Goal: Check status: Check status

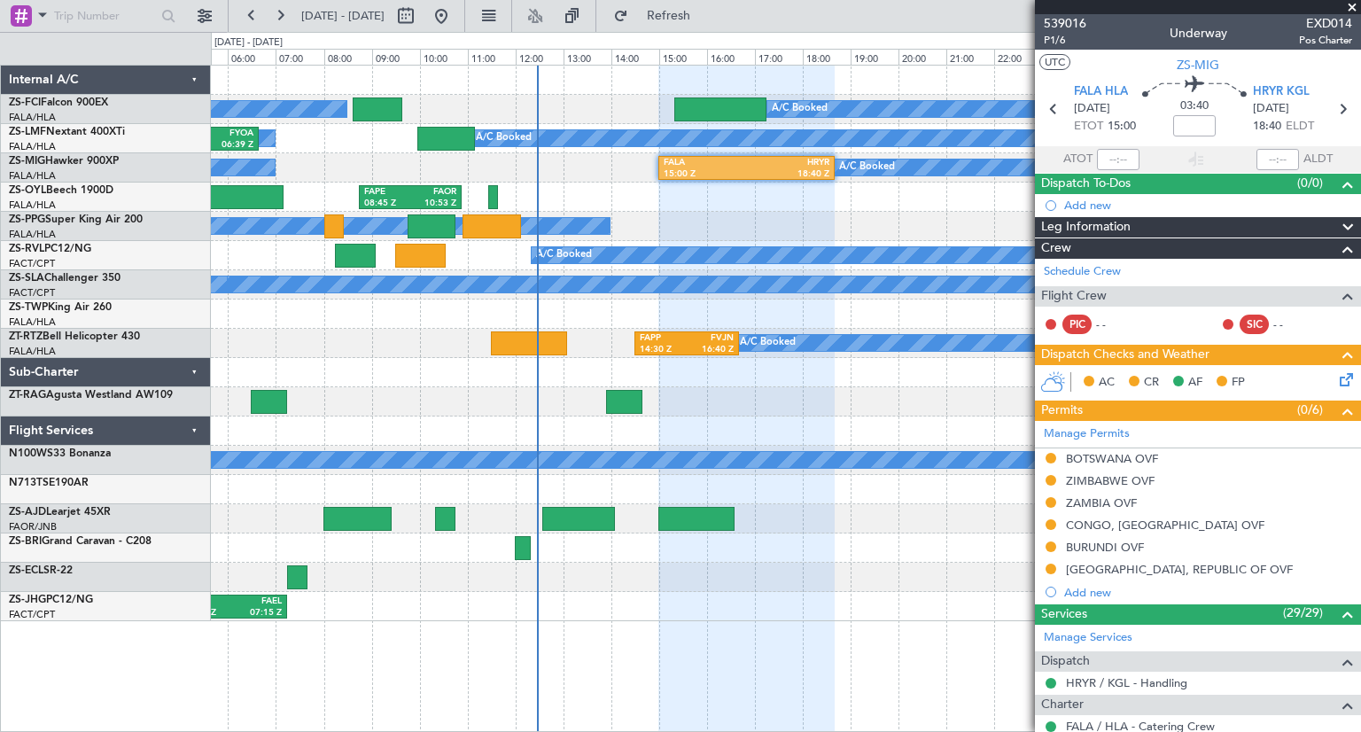
click at [753, 388] on div at bounding box center [785, 401] width 1149 height 29
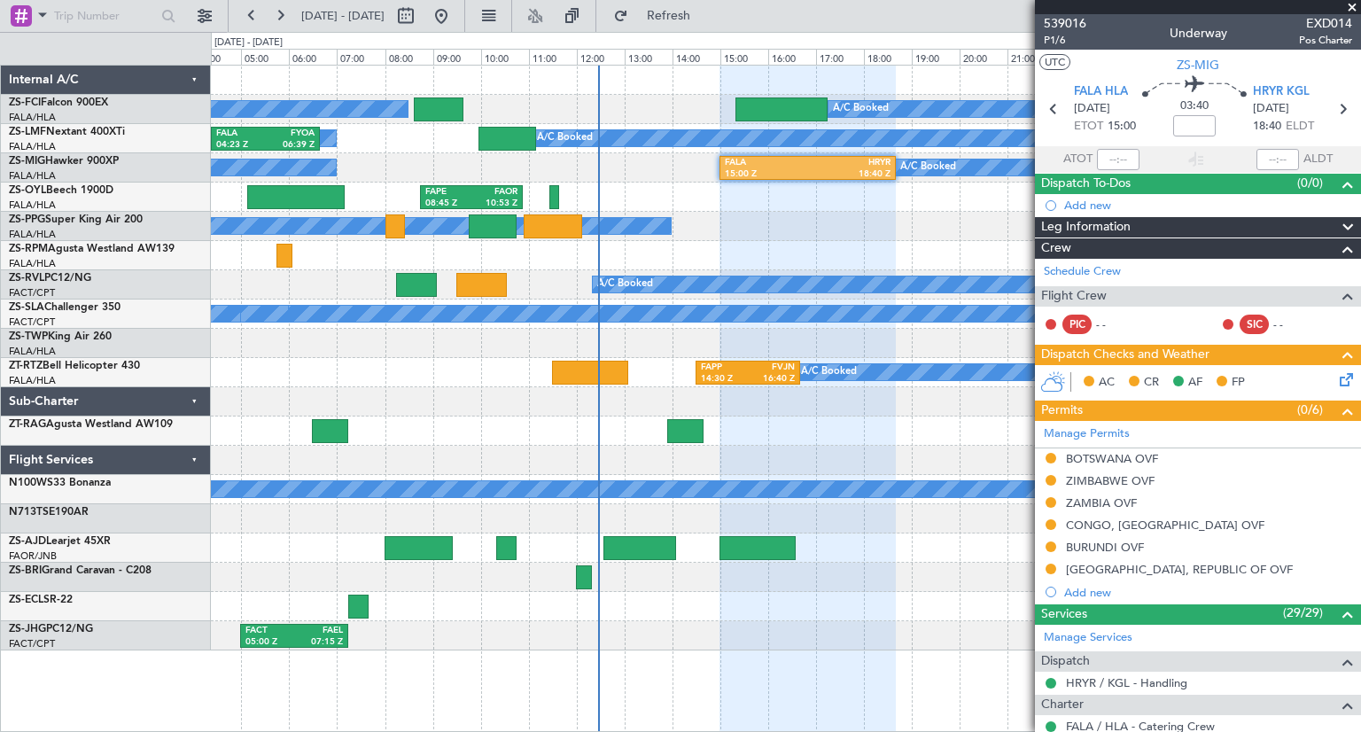
click at [416, 436] on div at bounding box center [785, 431] width 1149 height 29
click at [1351, 7] on span at bounding box center [1353, 8] width 18 height 16
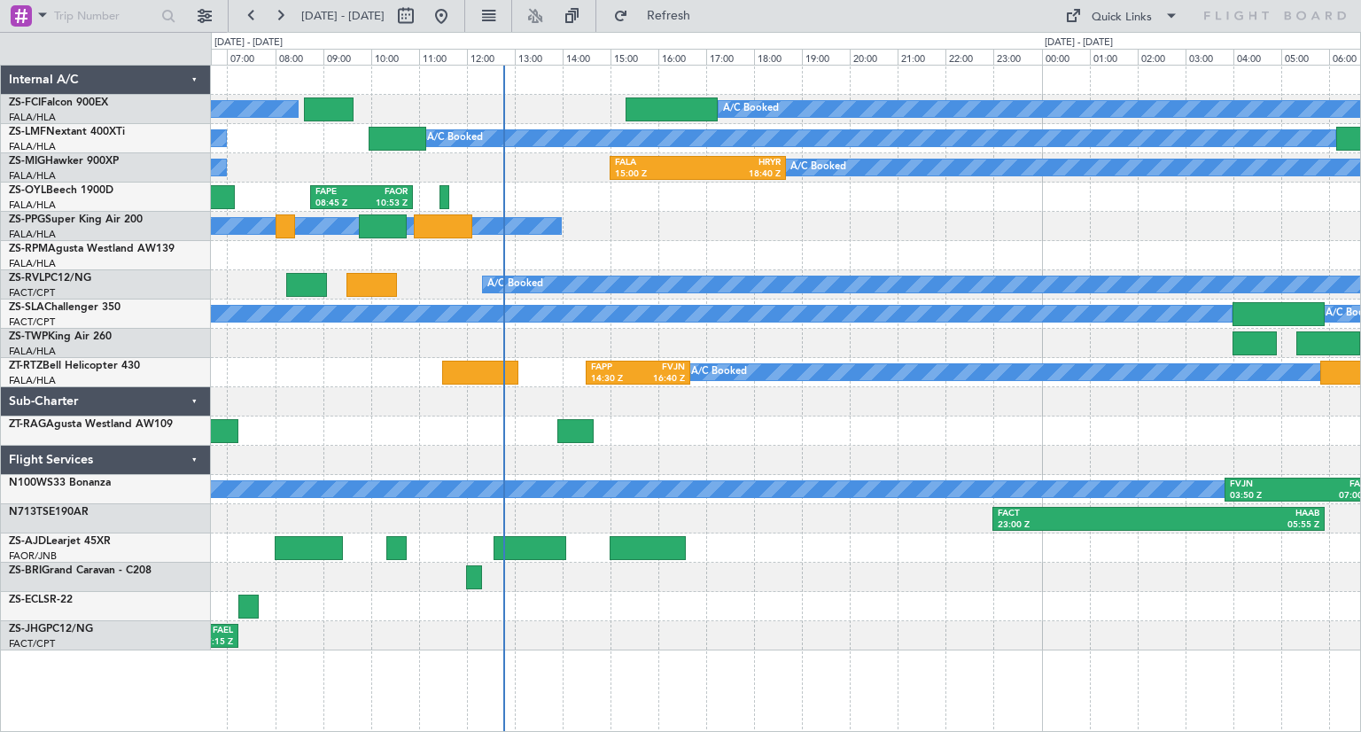
click at [361, 295] on div "A/C Booked A/C Booked A/C Booked A/C Booked A/C Booked A/C Booked A/C Booked A/…" at bounding box center [785, 358] width 1149 height 585
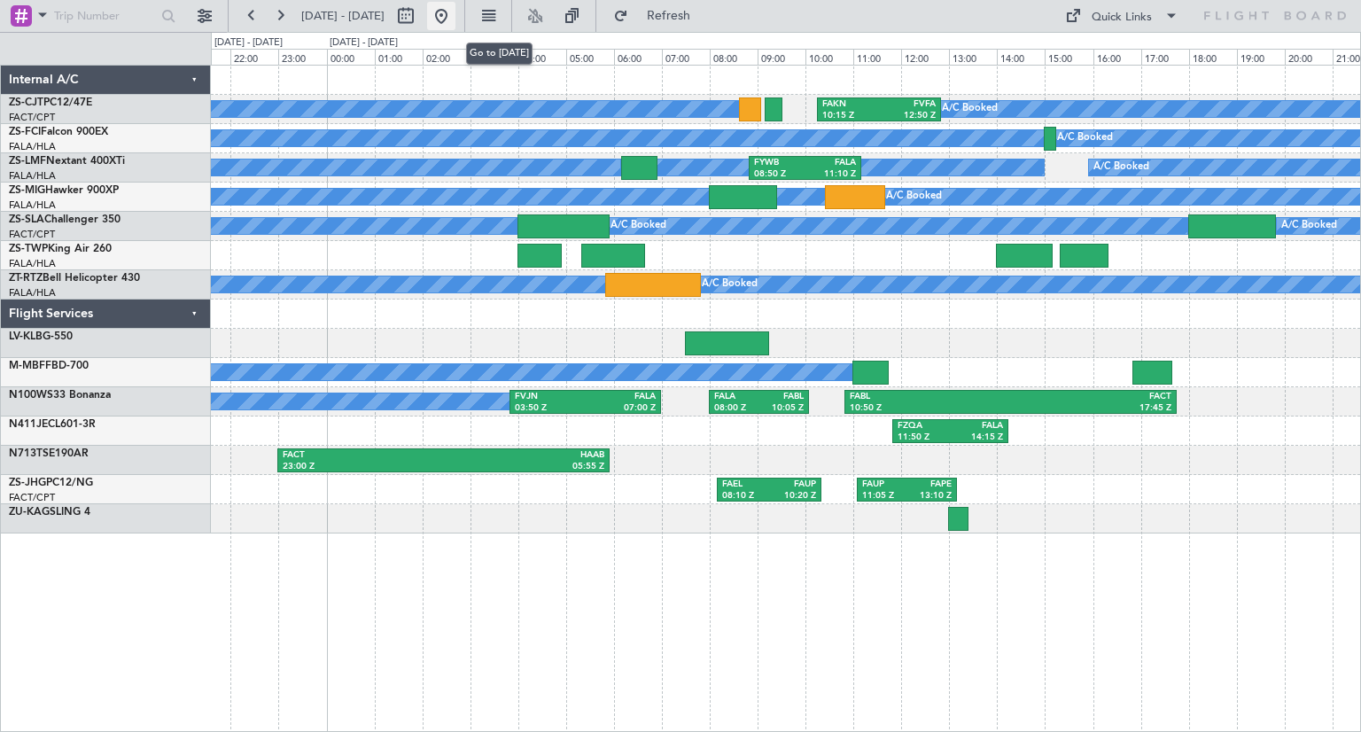
click at [456, 25] on button at bounding box center [441, 16] width 28 height 28
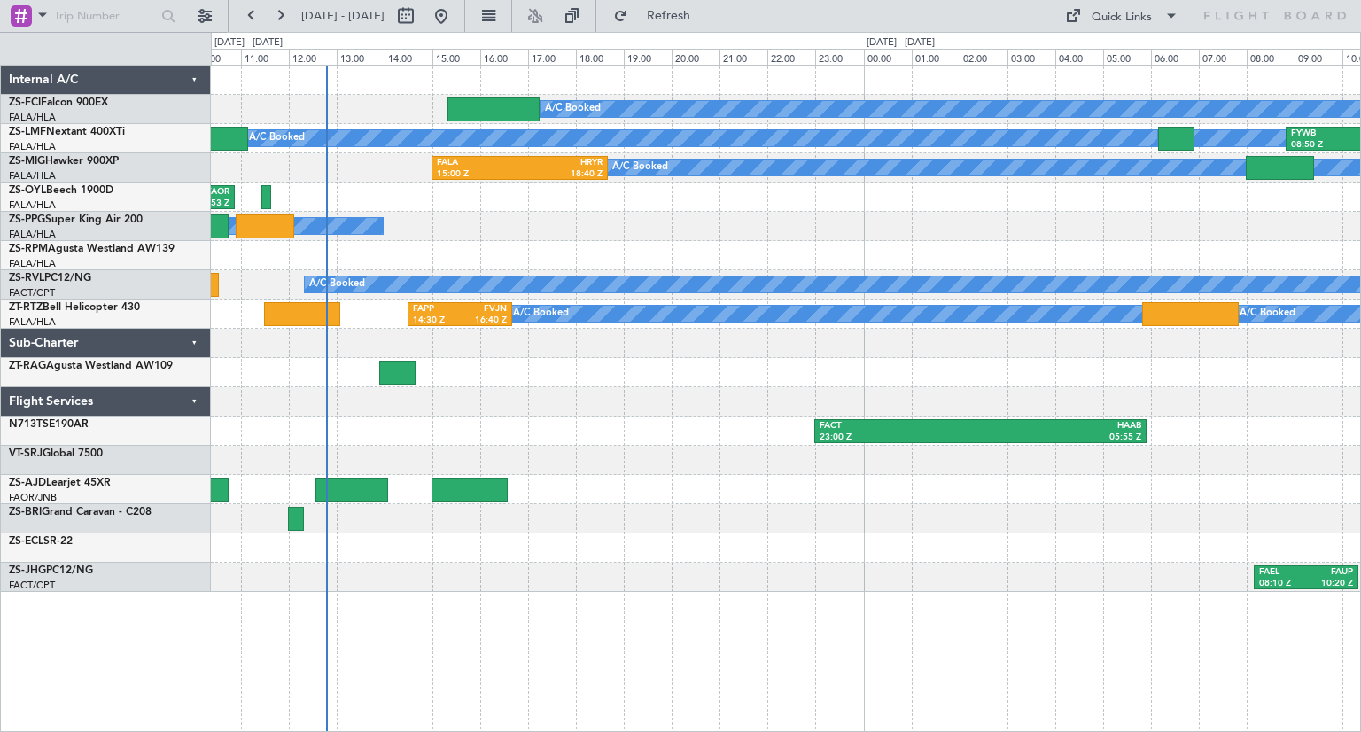
click at [411, 560] on div "A/C Booked A/C Booked A/C Booked A/C Booked A/C Booked A/C Booked A/C Booked A/…" at bounding box center [785, 329] width 1149 height 526
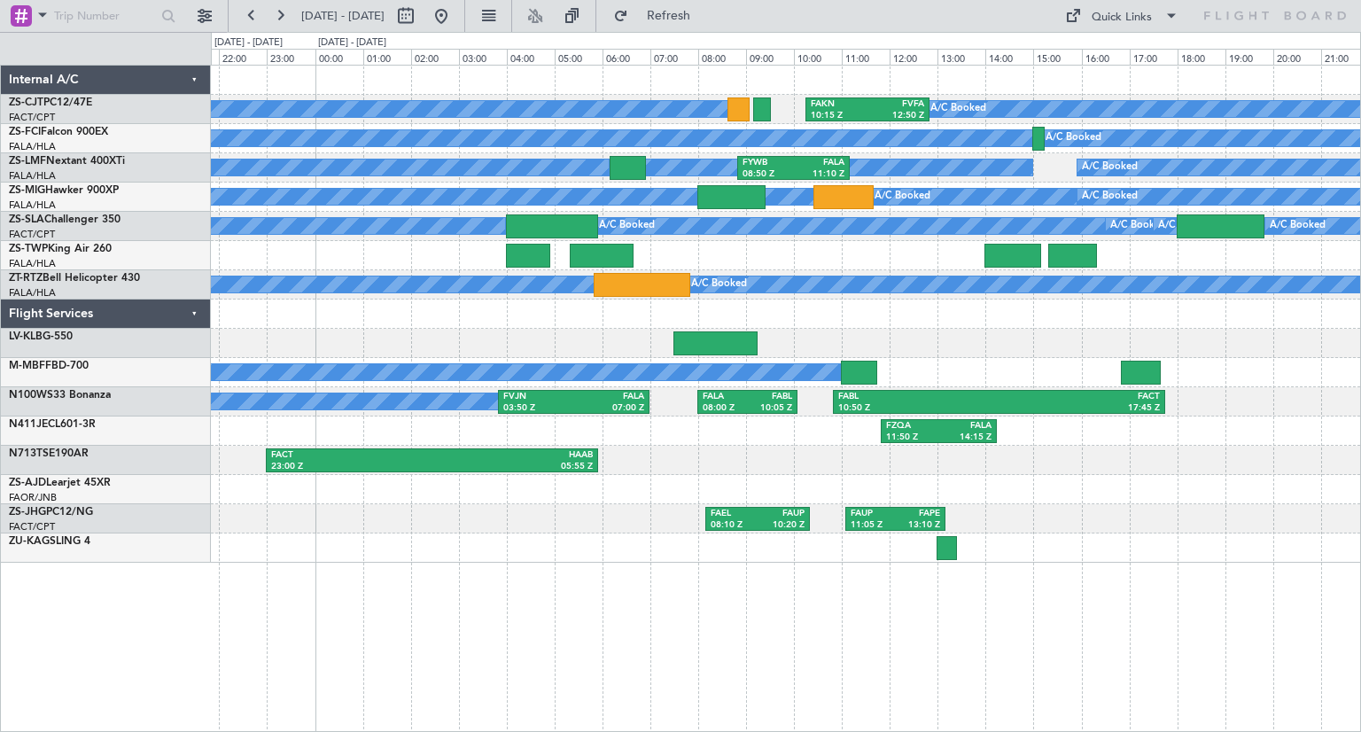
click at [755, 662] on div "A/C Booked A/C Booked A/C Booked A/C Booked A/C Booked A/C Booked A/C Booked A/…" at bounding box center [786, 398] width 1150 height 667
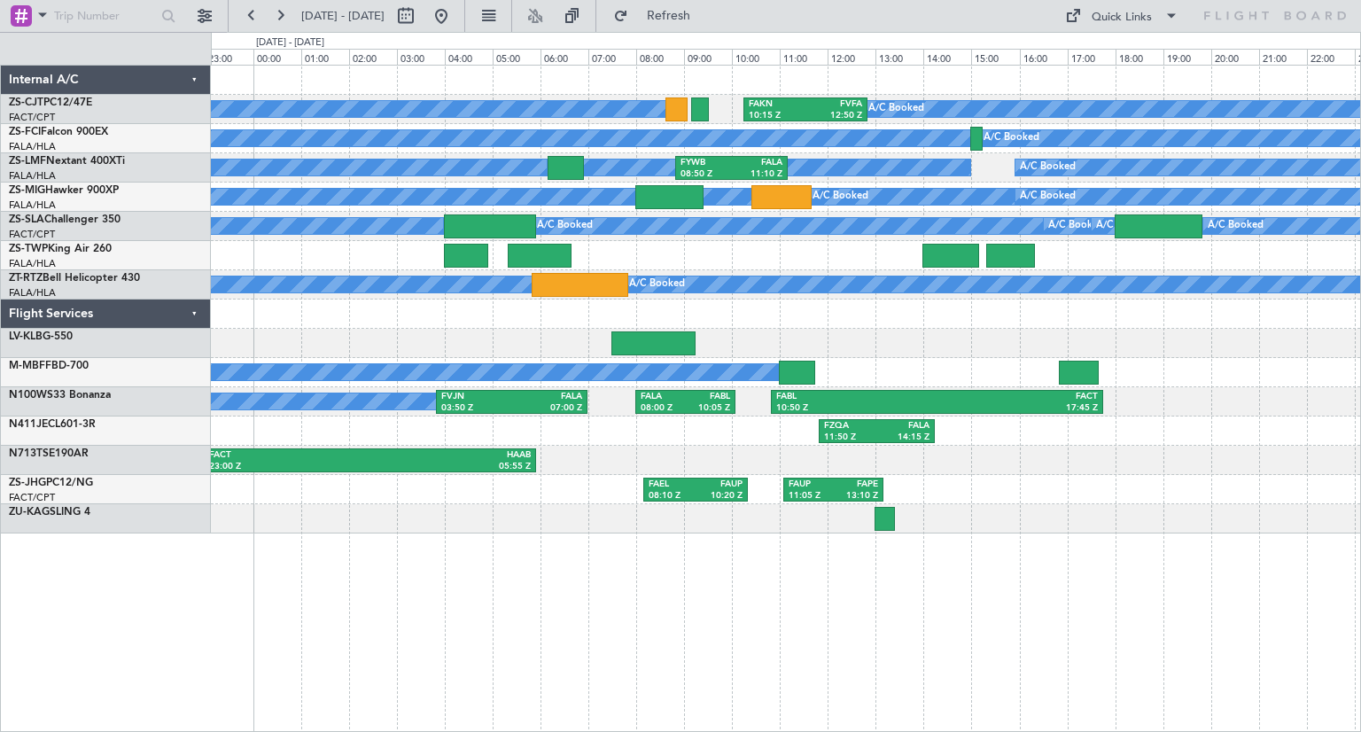
click at [1222, 598] on div "A/C Booked A/C Booked A/C Booked A/C Booked A/C Booked A/C Booked A/C Booked A/…" at bounding box center [786, 398] width 1150 height 667
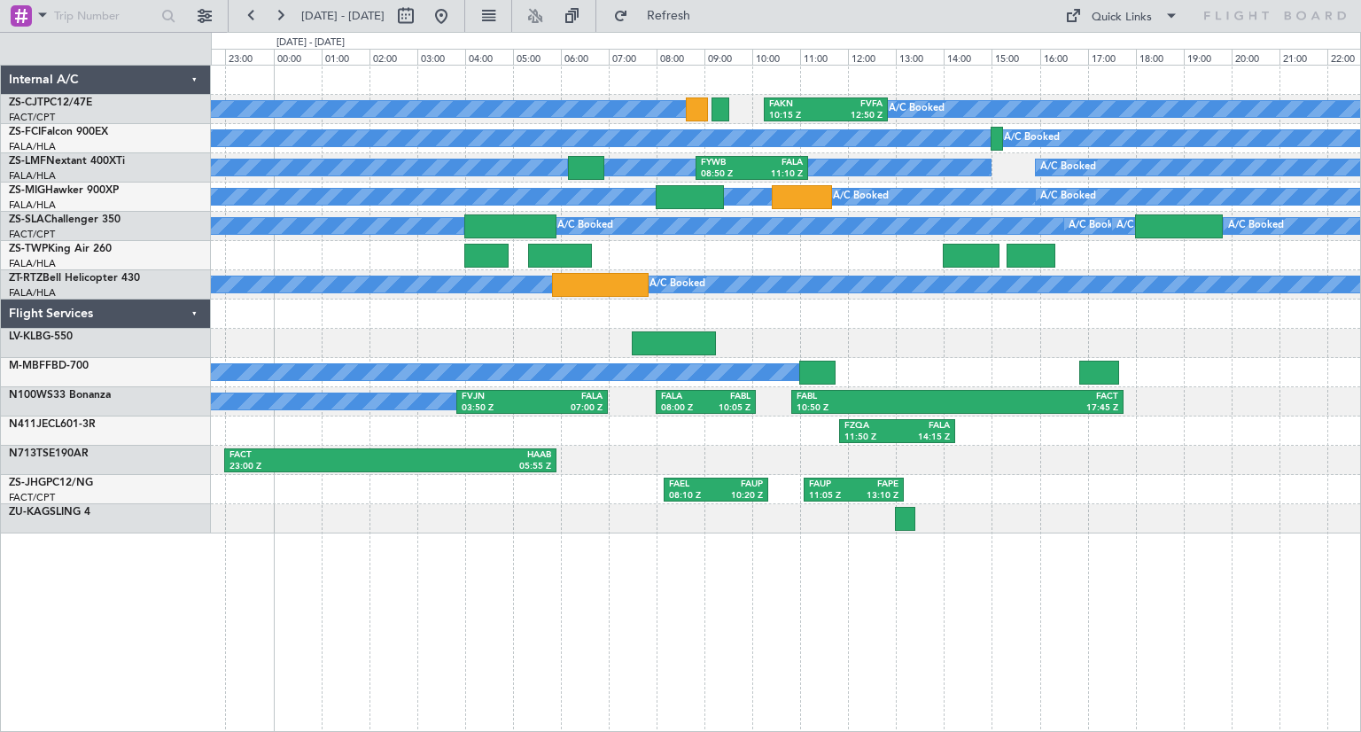
click at [1315, 620] on div "A/C Booked A/C Booked A/C Booked A/C Booked A/C Booked A/C Booked A/C Booked A/…" at bounding box center [786, 398] width 1150 height 667
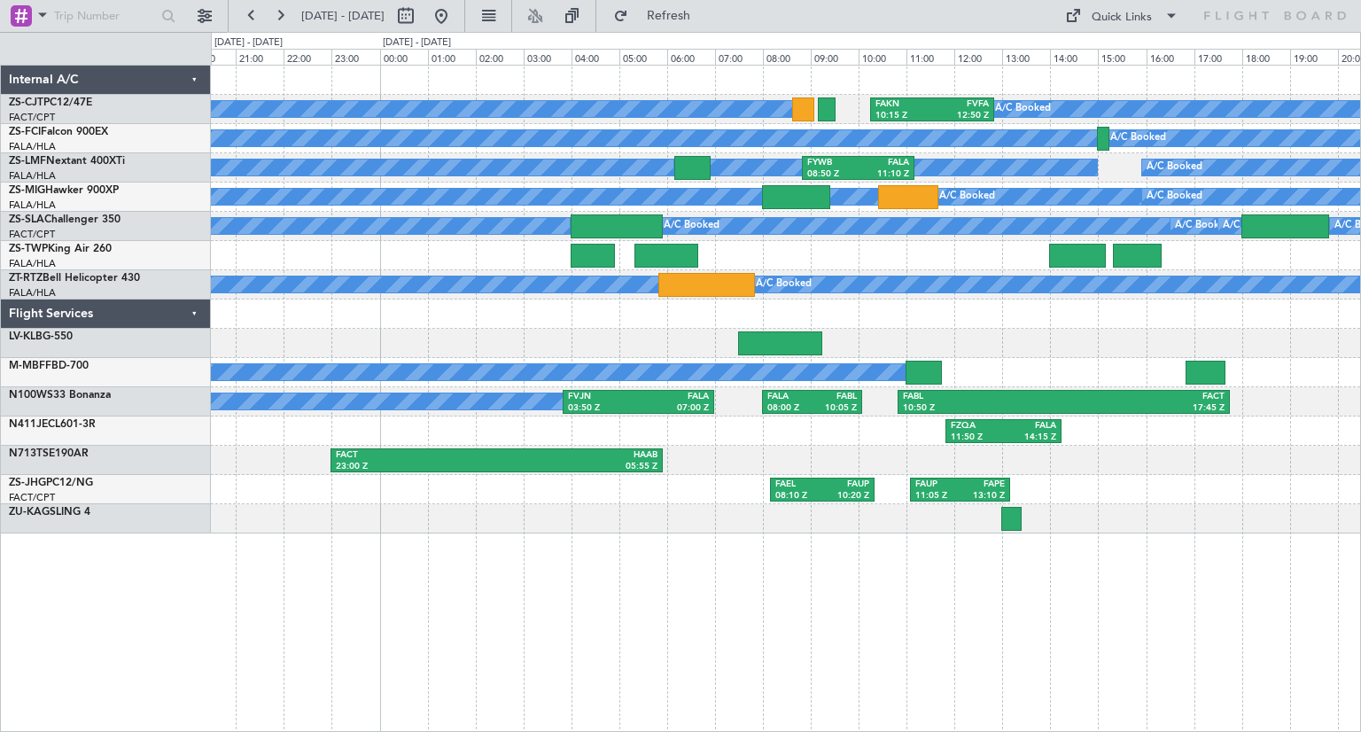
click at [693, 625] on div "A/C Booked A/C Booked A/C Booked A/C Booked A/C Booked A/C Booked A/C Booked A/…" at bounding box center [786, 398] width 1150 height 667
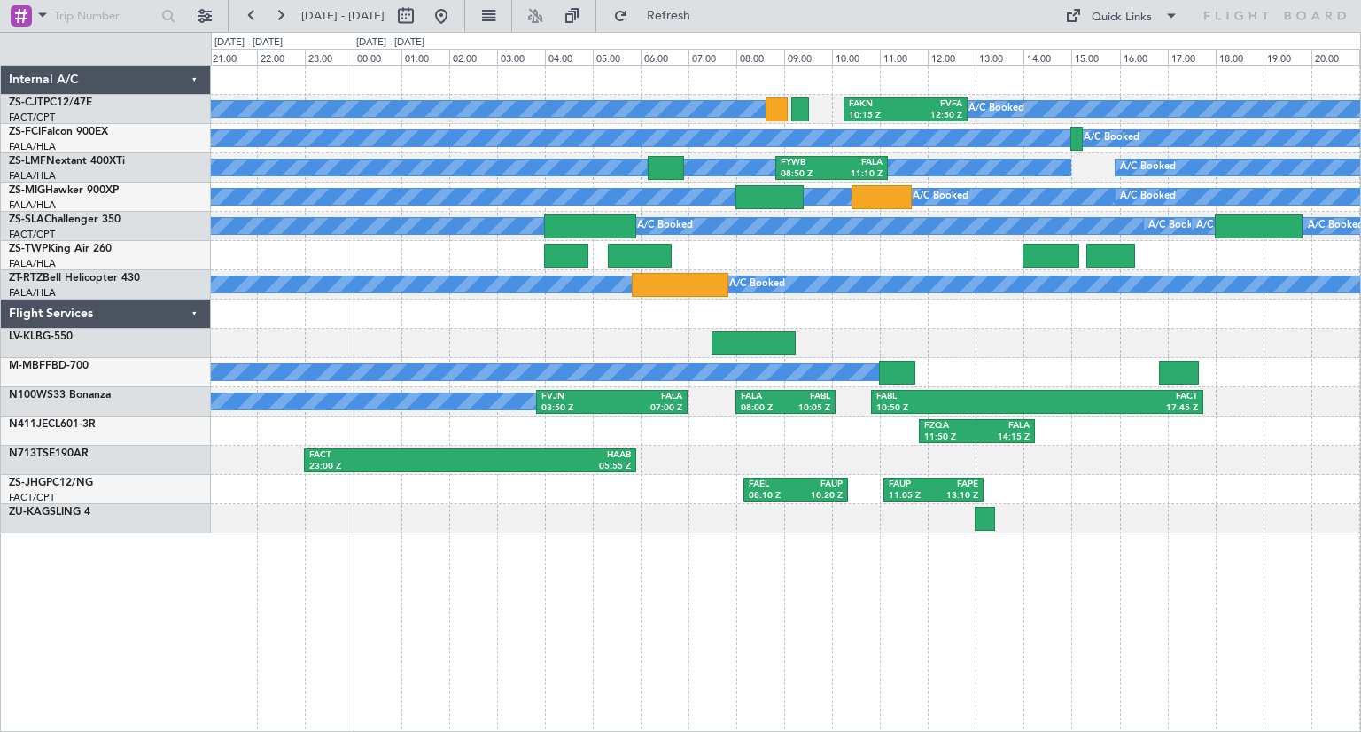
click at [1219, 596] on div "A/C Booked A/C Booked A/C Booked A/C Booked A/C Booked A/C Booked A/C Booked A/…" at bounding box center [786, 398] width 1150 height 667
click at [456, 18] on button at bounding box center [441, 16] width 28 height 28
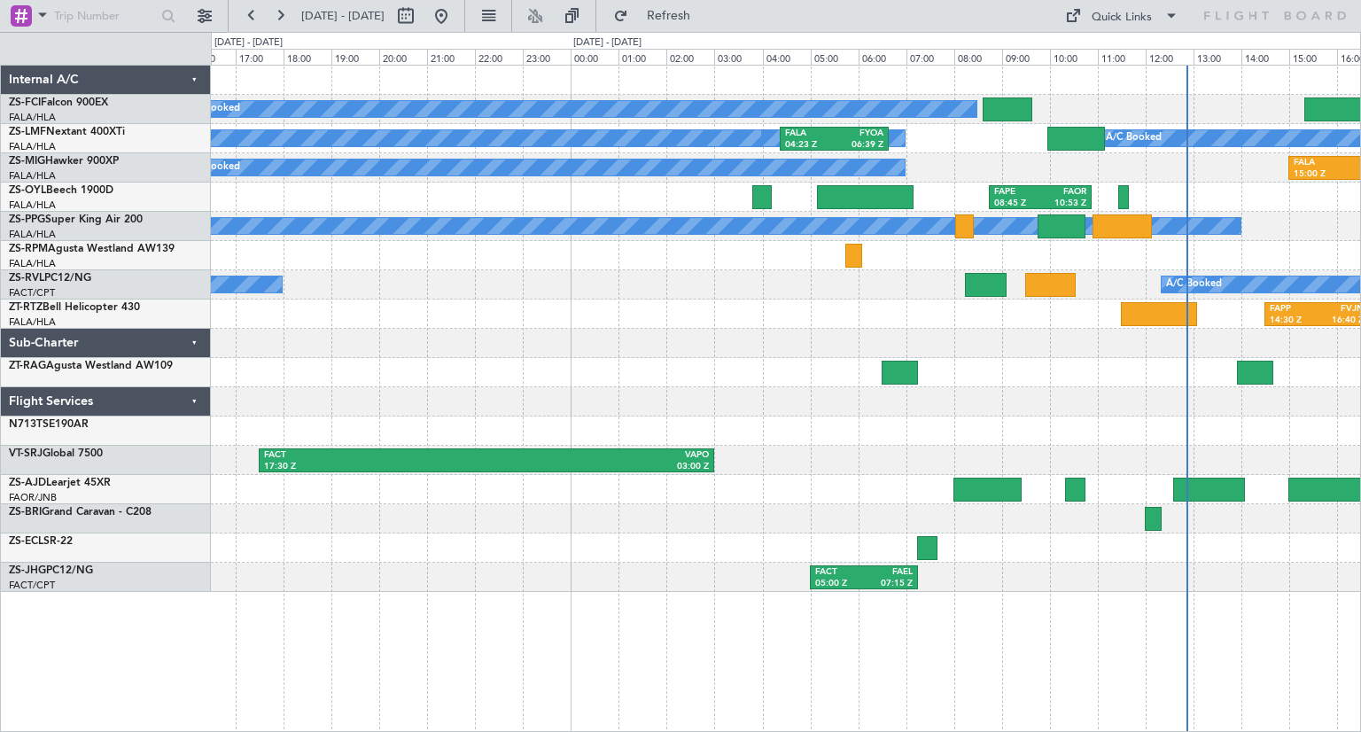
click at [1269, 526] on div at bounding box center [785, 518] width 1149 height 29
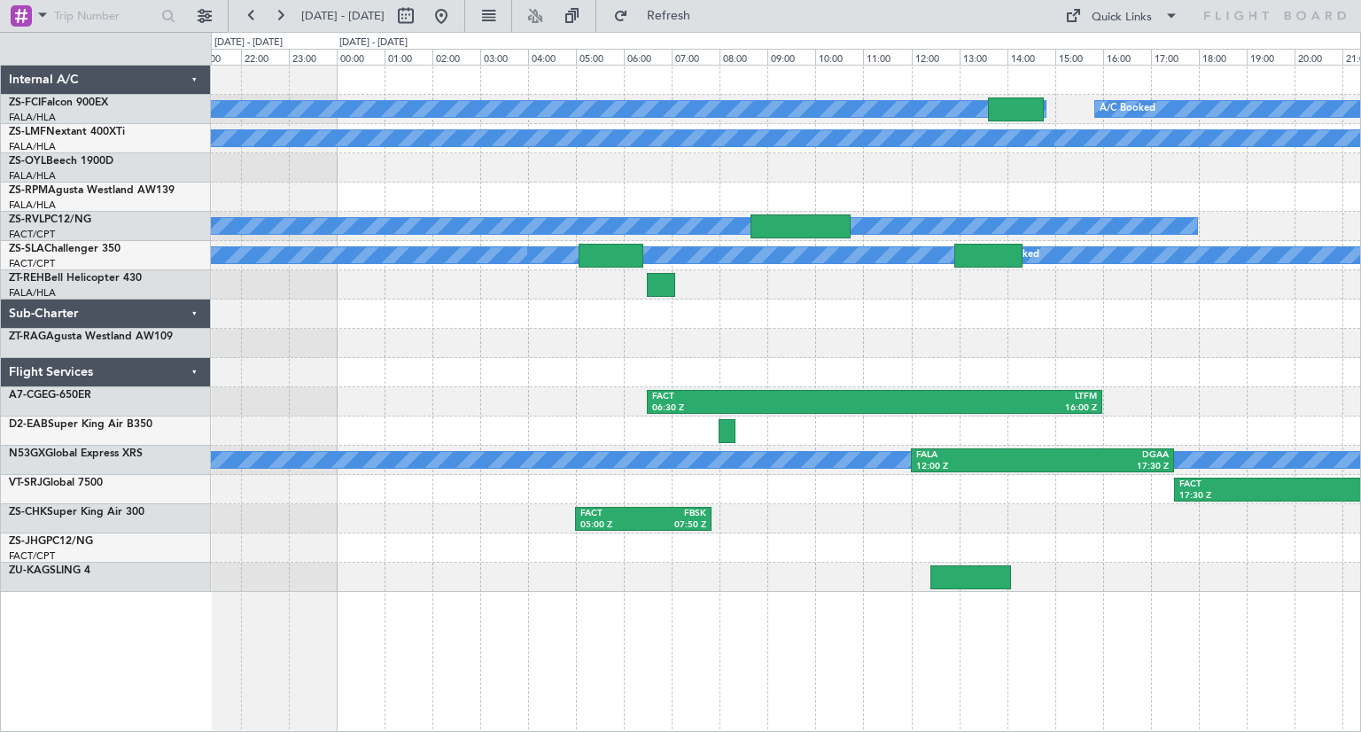
click at [880, 614] on div "A/C Booked A/C Booked A/C Booked A/C Booked A/C Booked A/C Booked A/C Booked A/…" at bounding box center [786, 398] width 1150 height 667
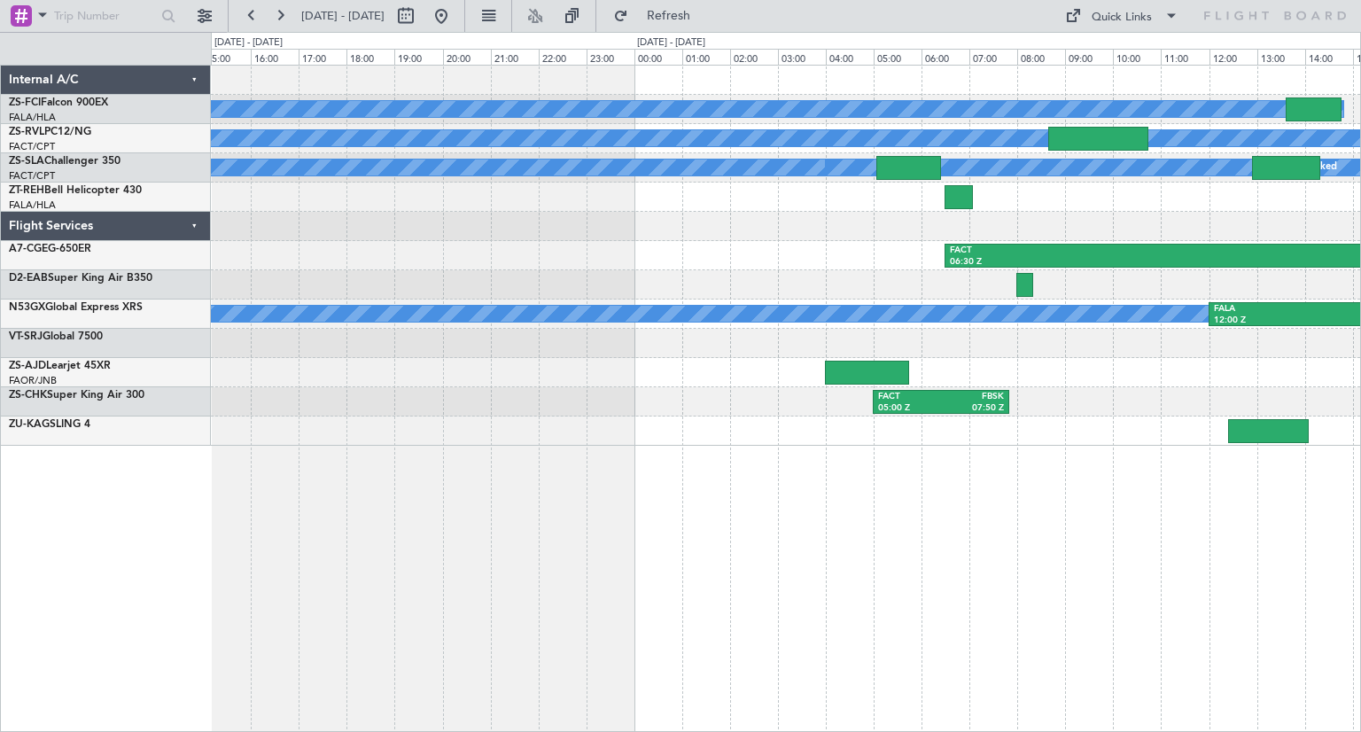
click at [1184, 638] on div "A/C Booked A/C Booked A/C Booked A/C Booked A/C Booked A/C Booked A/C Booked A/…" at bounding box center [786, 398] width 1150 height 667
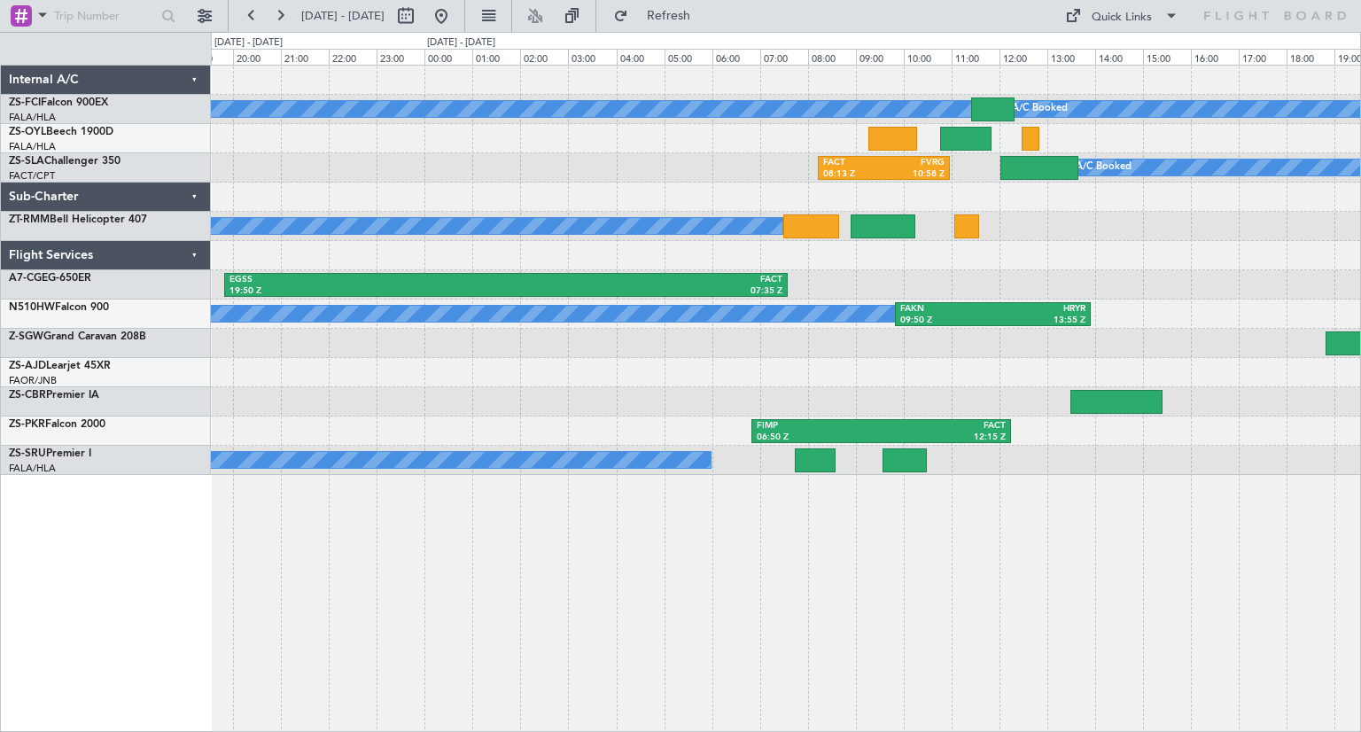
click at [939, 570] on div "A/C Booked A/C Booked A/C Booked A/C Booked A/C Booked A/C Booked A/C Booked A/…" at bounding box center [786, 398] width 1150 height 667
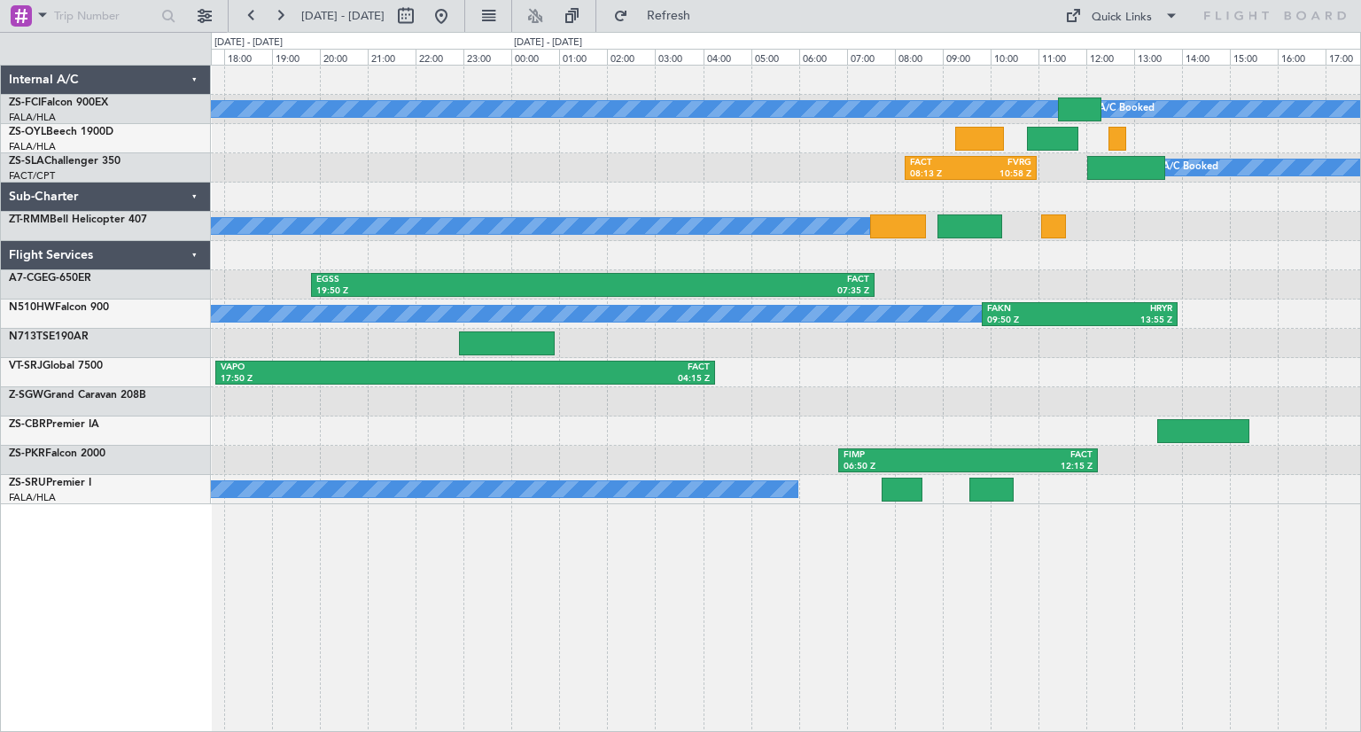
click at [669, 617] on div "A/C Booked A/C Booked A/C Booked A/C Booked A/C Booked A/C Booked A/C Booked A/…" at bounding box center [786, 398] width 1150 height 667
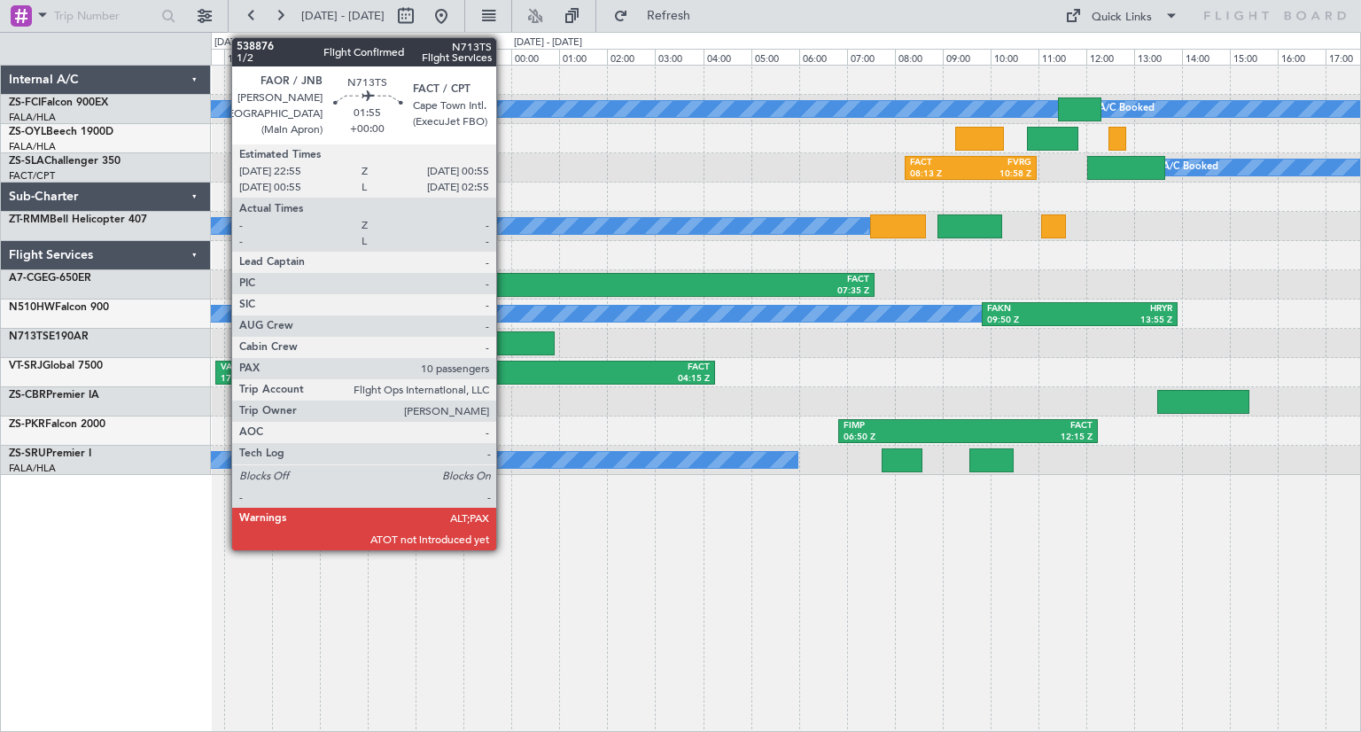
click at [504, 339] on div at bounding box center [507, 343] width 97 height 24
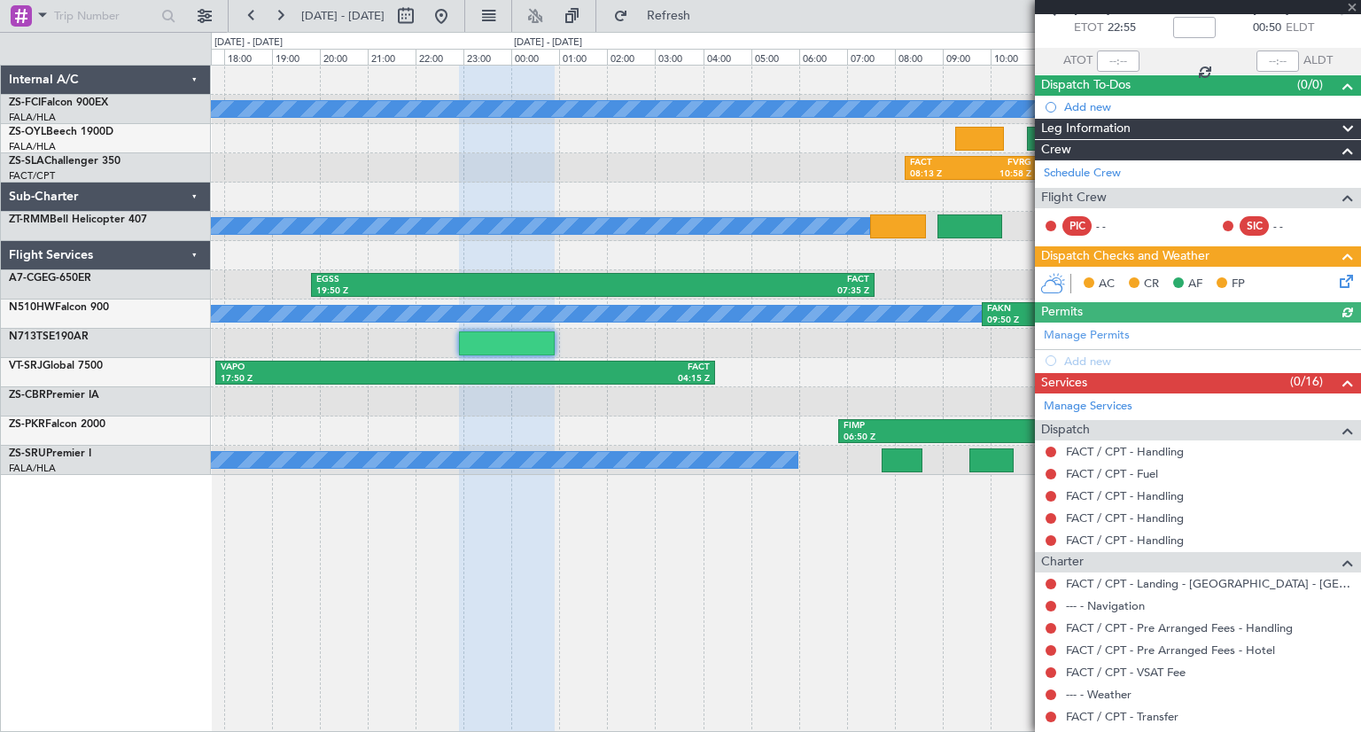
scroll to position [97, 0]
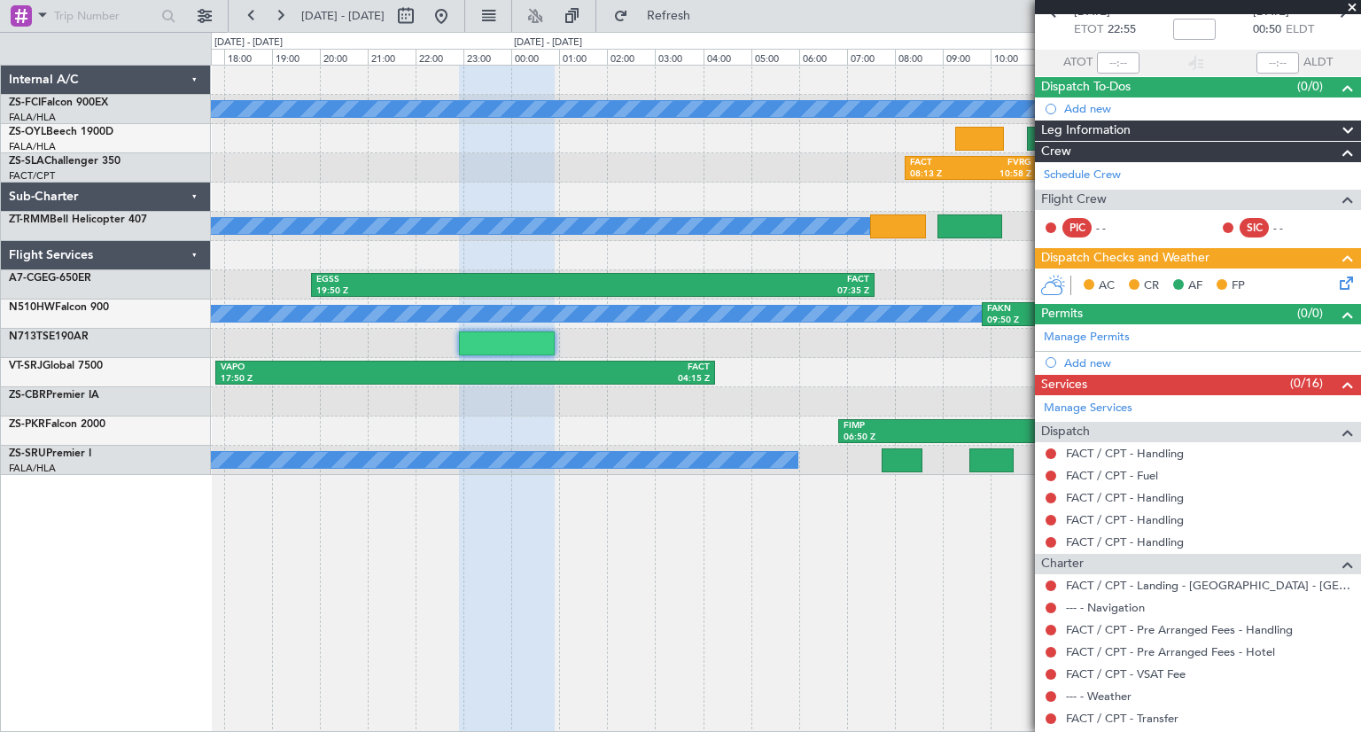
click at [1347, 7] on span at bounding box center [1353, 8] width 18 height 16
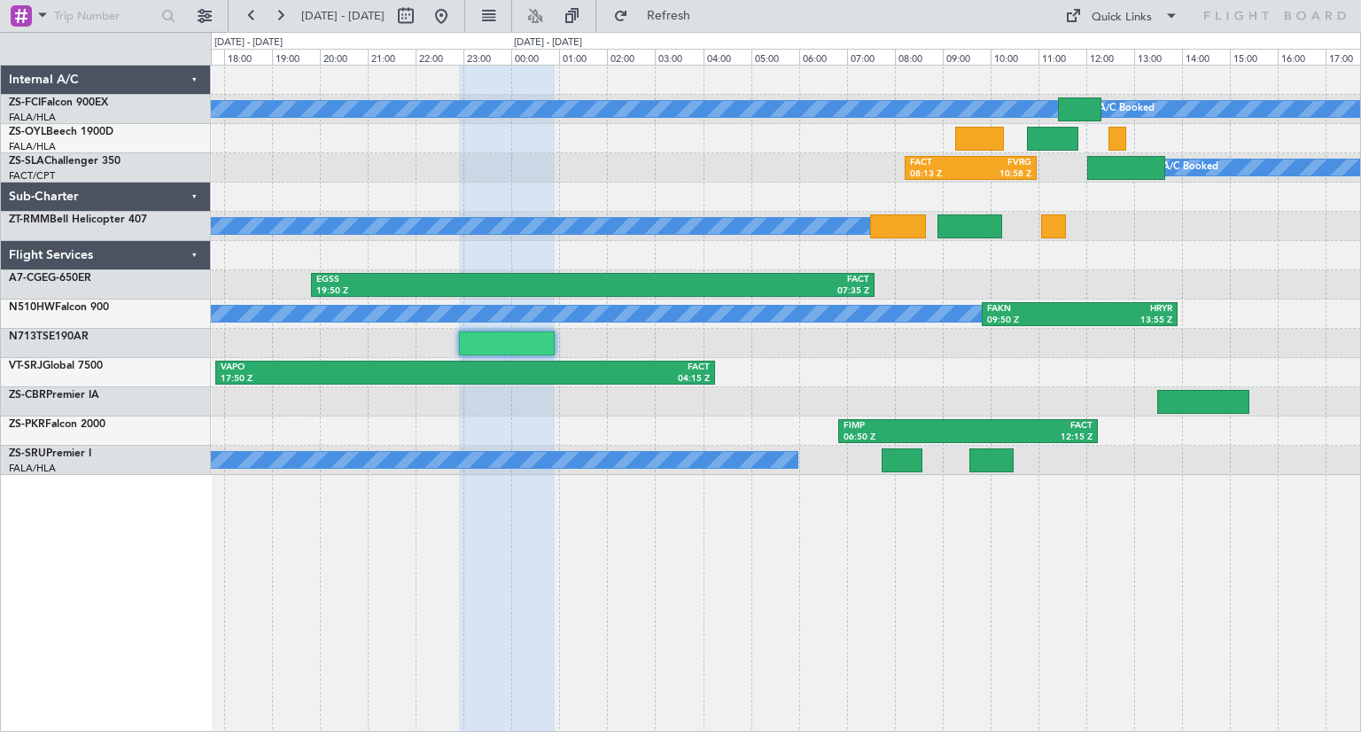
type input "0"
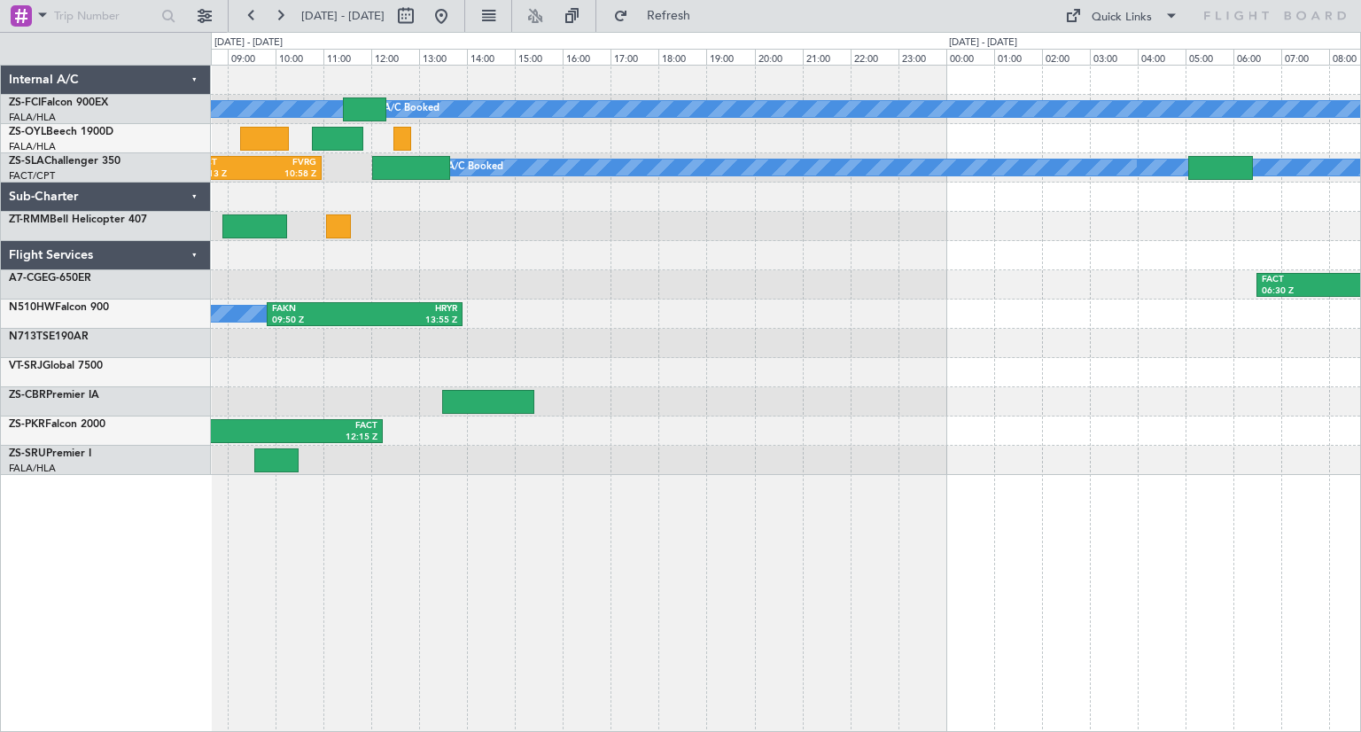
click at [311, 495] on div "A/C Booked A/C Booked A/C Booked A/C Booked A/C Booked A/C Booked A/C Booked A/…" at bounding box center [786, 398] width 1150 height 667
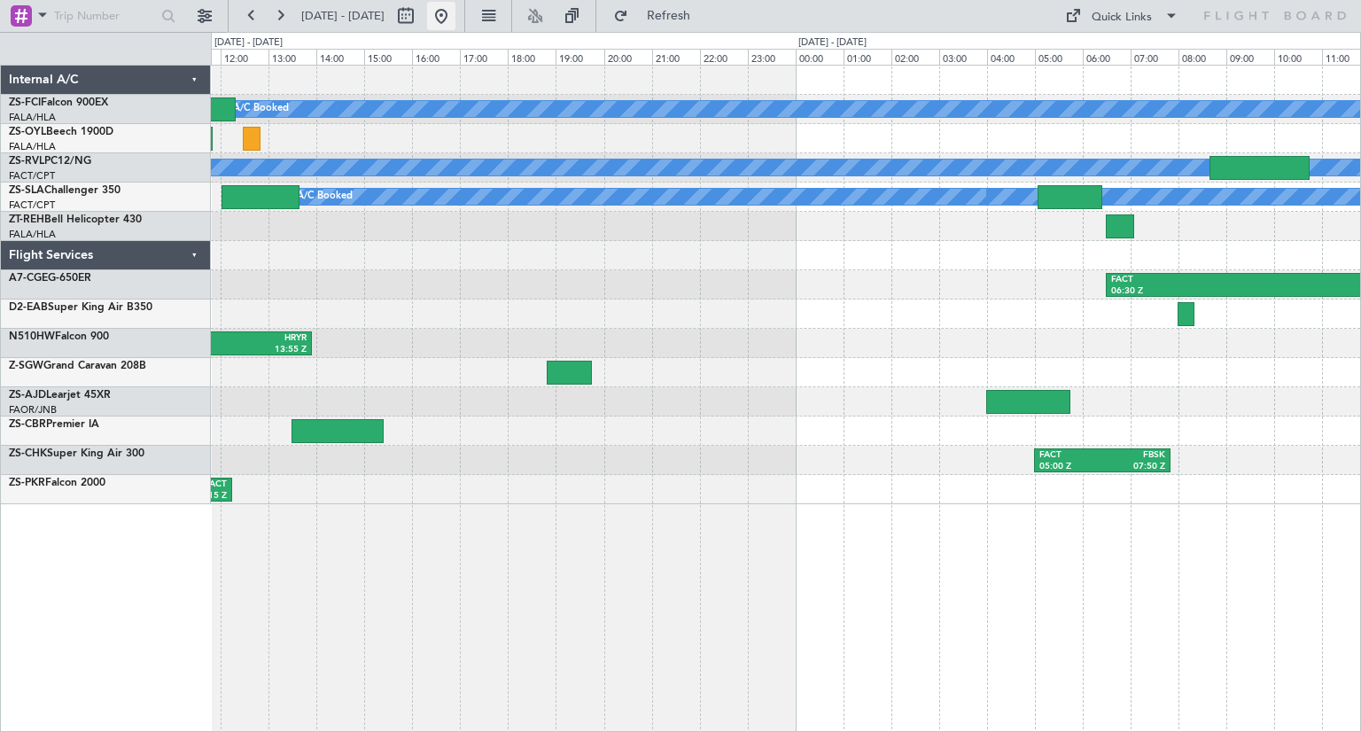
click at [456, 12] on button at bounding box center [441, 16] width 28 height 28
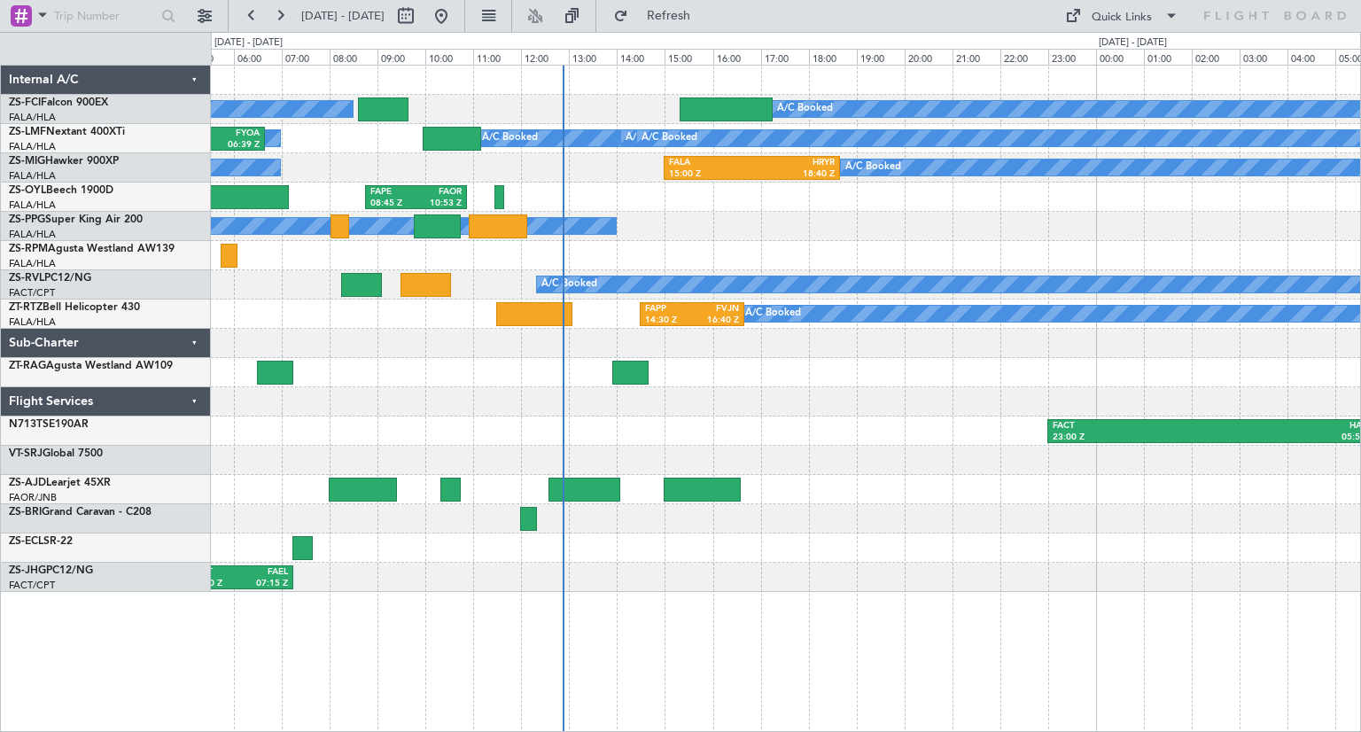
click at [840, 495] on div "A/C Booked A/C Booked A/C Booked A/C Booked A/C Booked A/C Booked A/C Booked A/…" at bounding box center [785, 329] width 1149 height 526
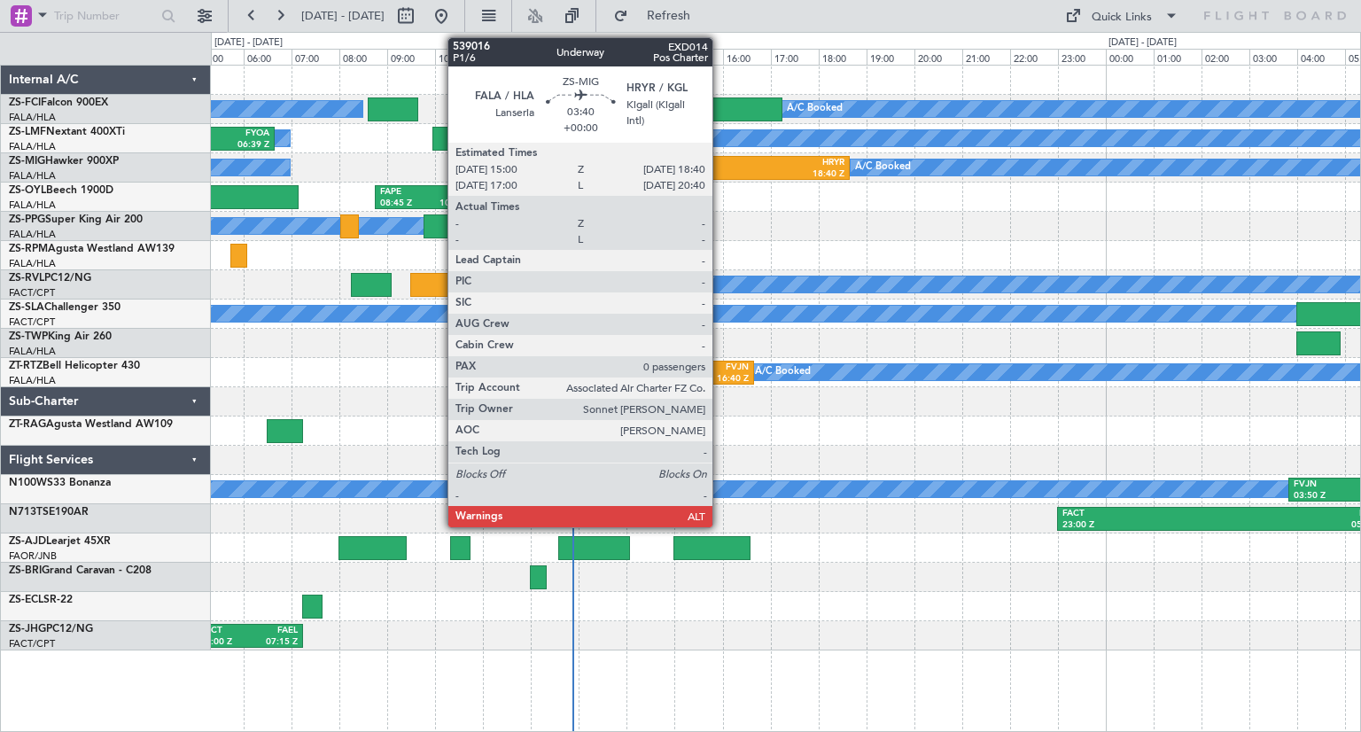
click at [721, 161] on div "FALA" at bounding box center [720, 163] width 82 height 12
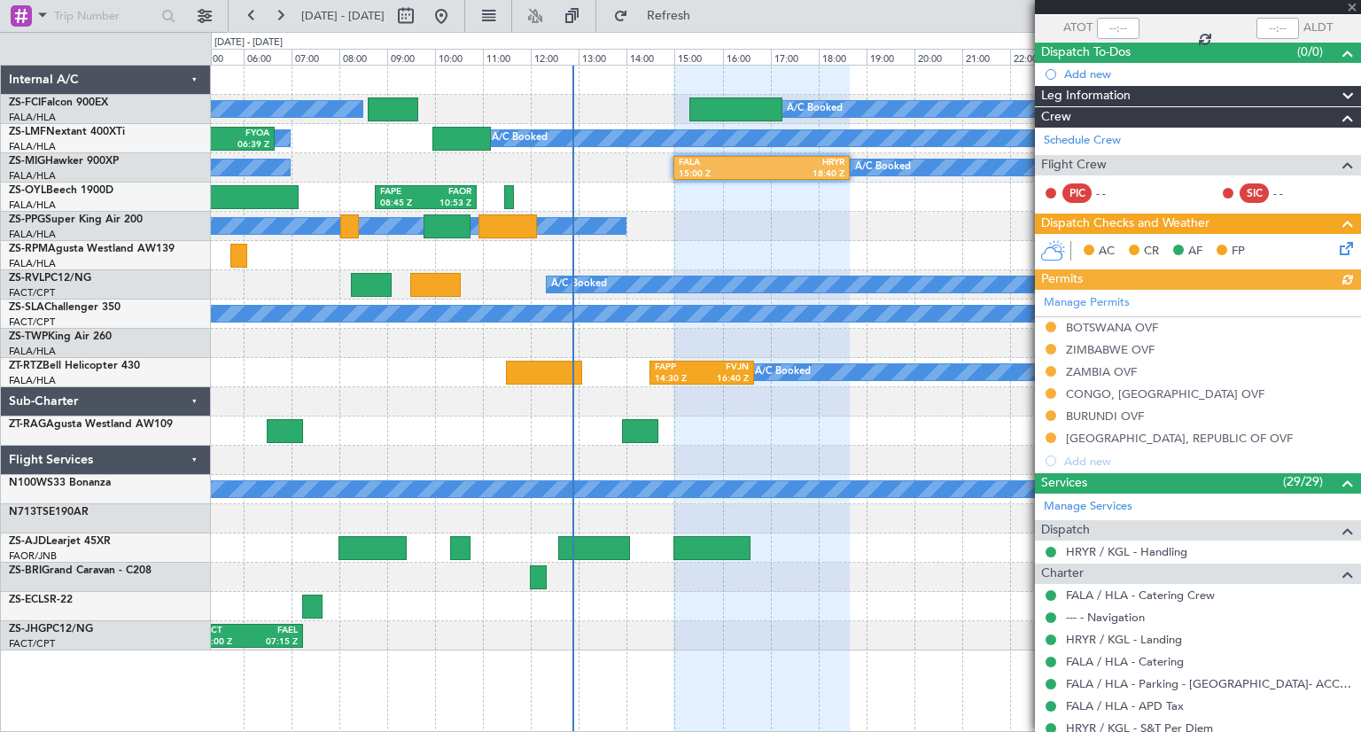
scroll to position [120, 0]
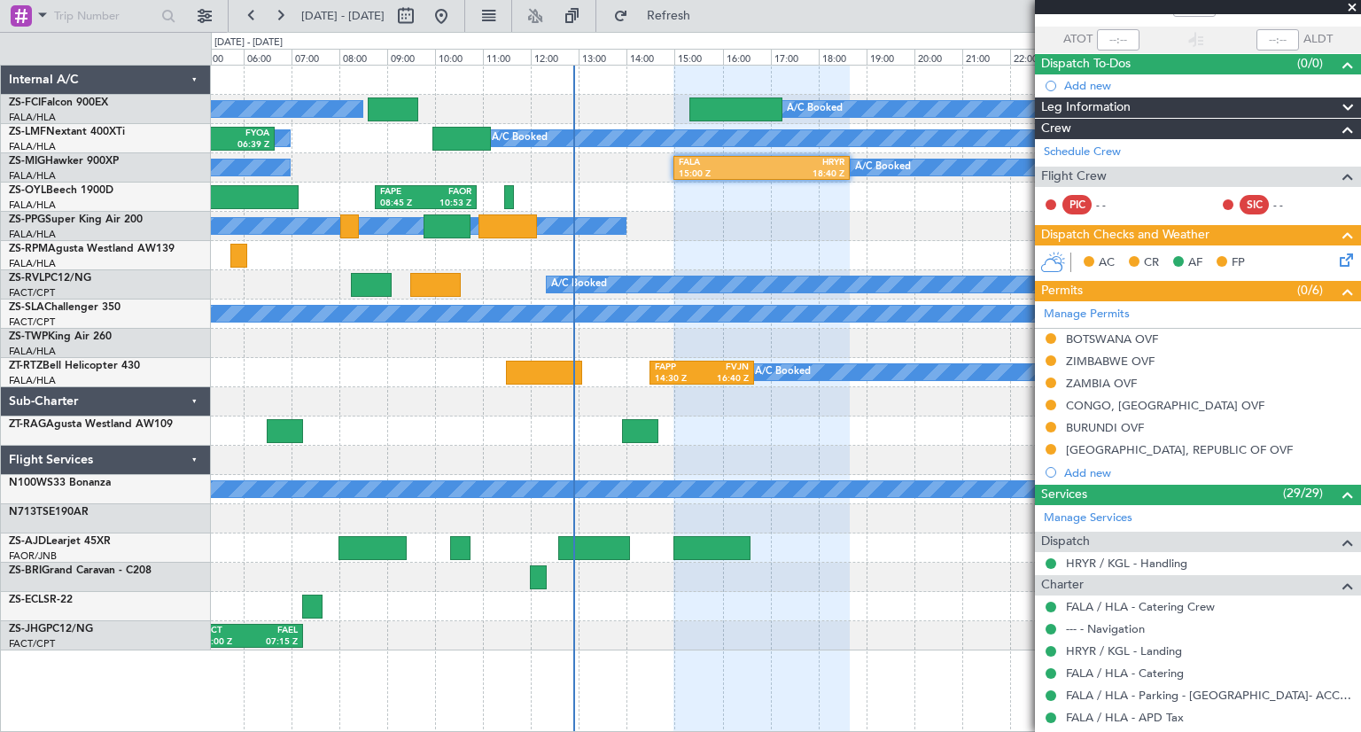
click at [1351, 4] on span at bounding box center [1353, 8] width 18 height 16
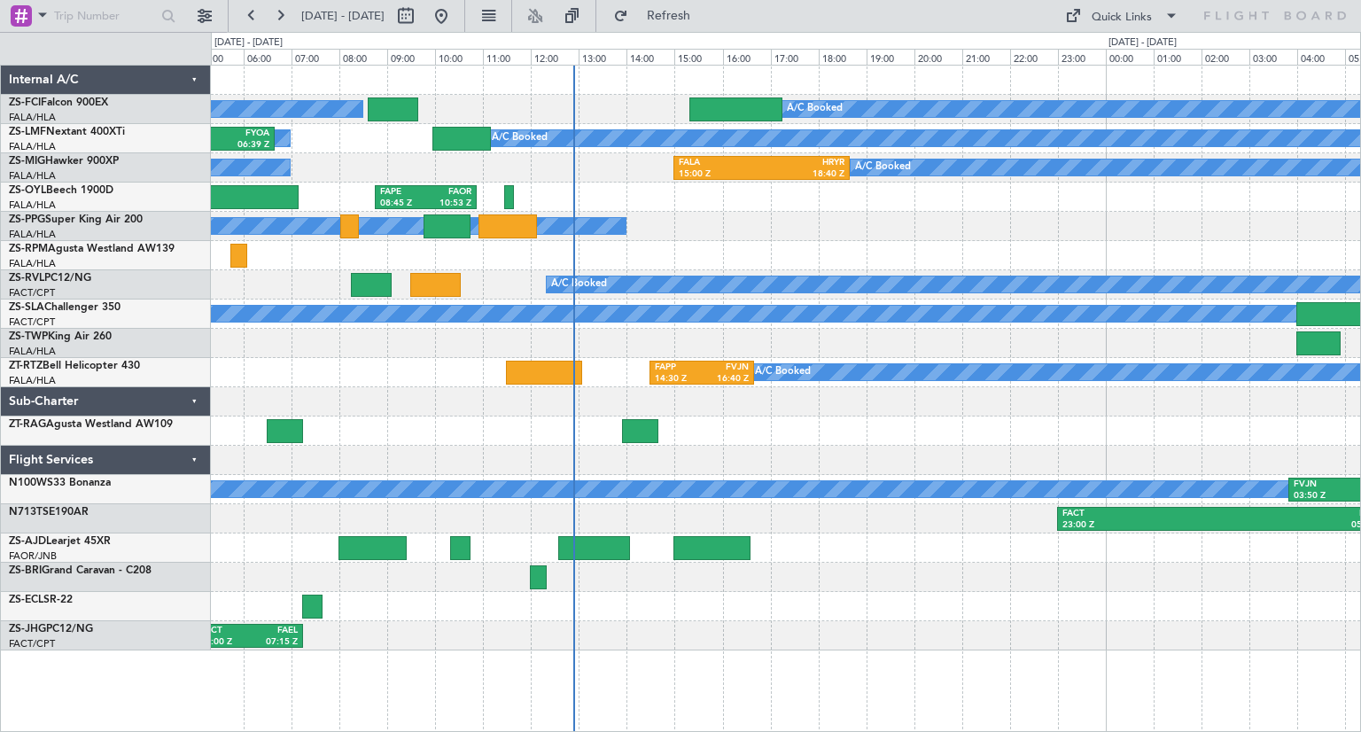
scroll to position [0, 0]
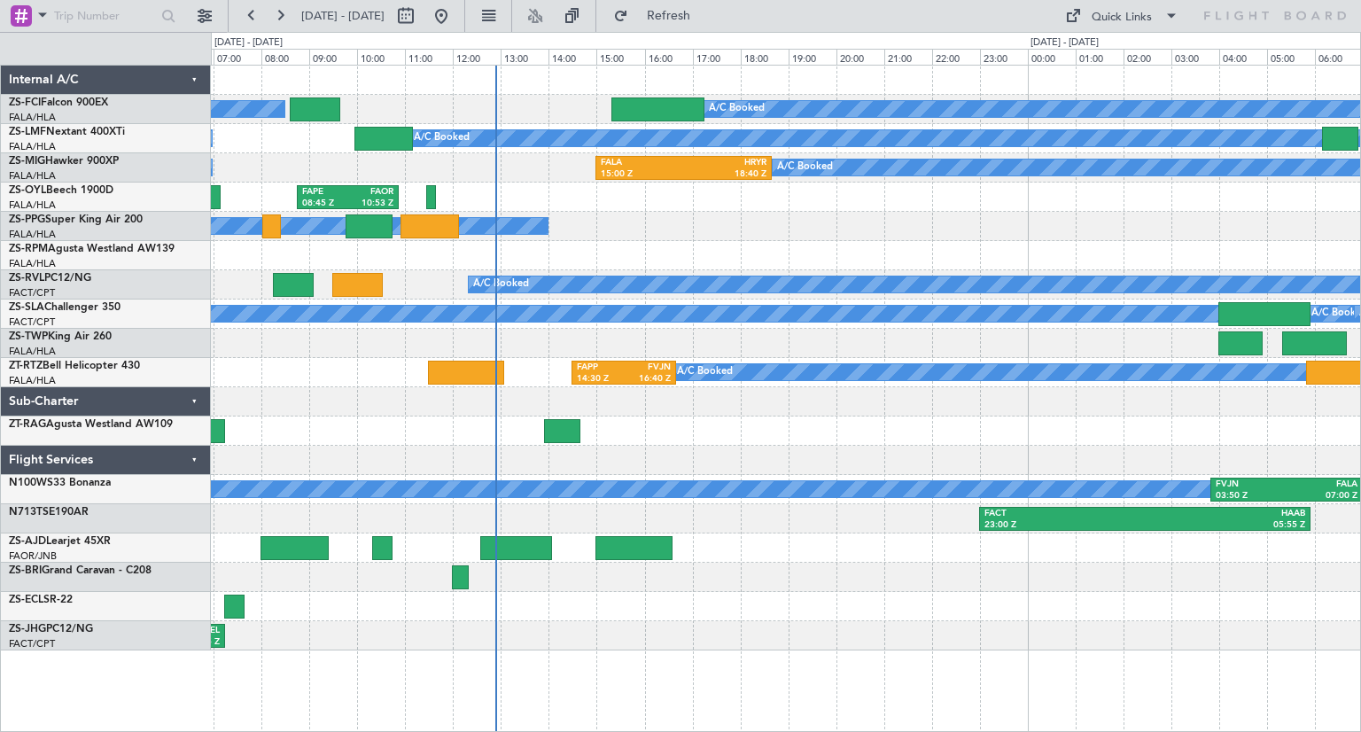
click at [1201, 233] on div "A/C Booked" at bounding box center [785, 226] width 1149 height 29
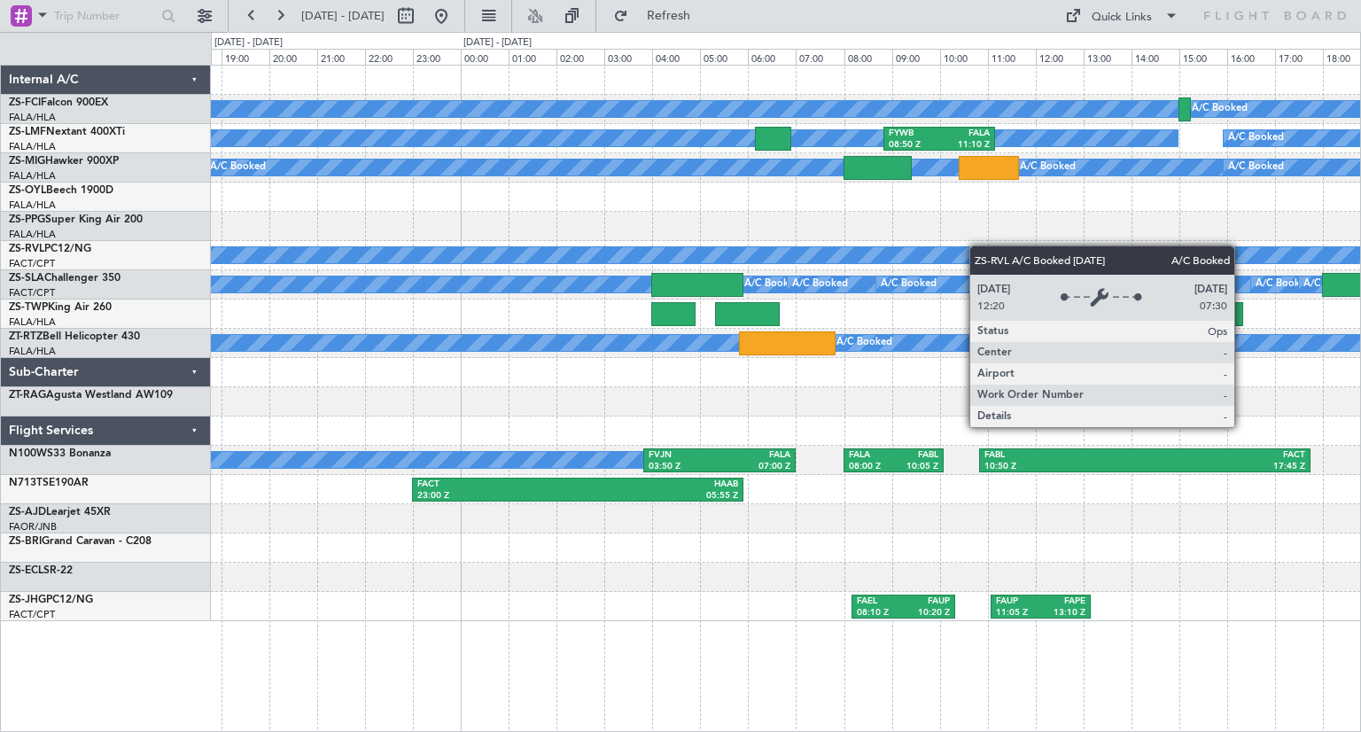
click at [759, 258] on div "A/C Booked A/C Booked A/C Booked A/C Booked A/C Booked A/C Booked A/C Booked A/…" at bounding box center [785, 344] width 1149 height 556
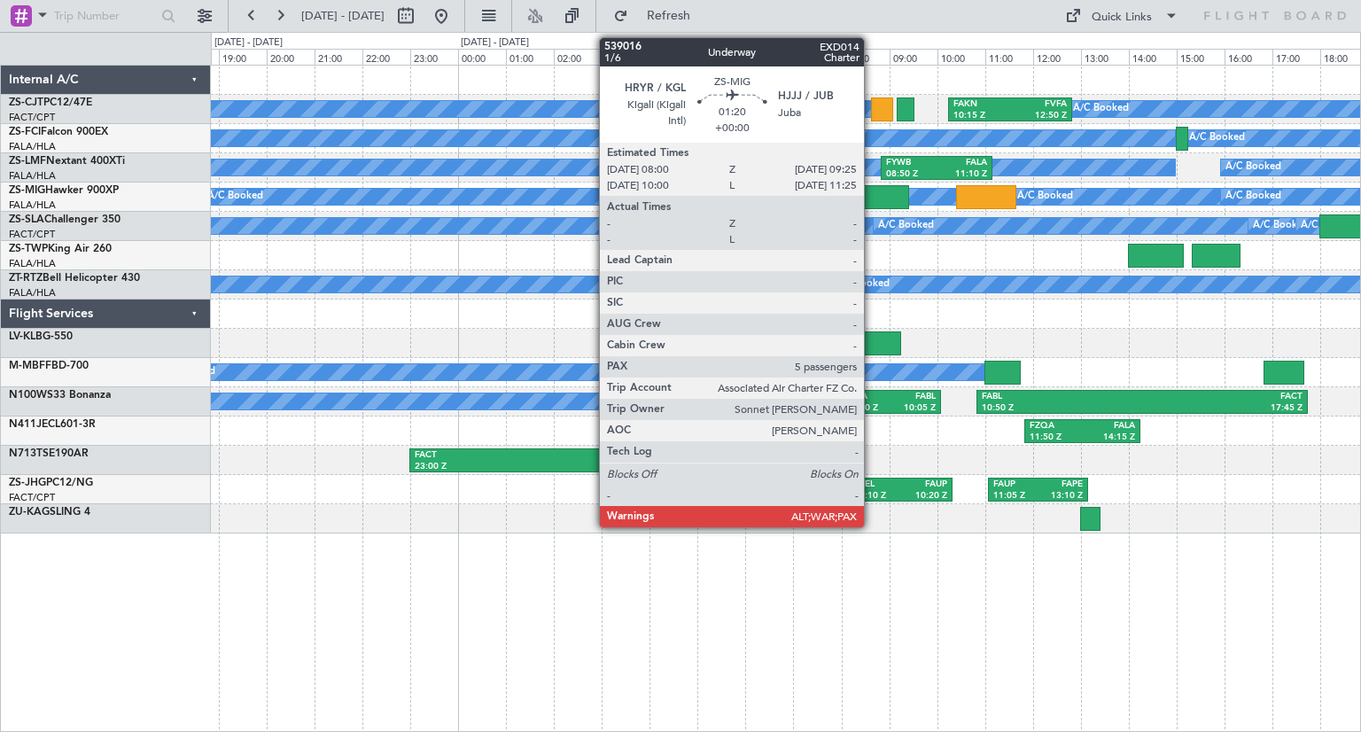
click at [872, 191] on div at bounding box center [875, 197] width 68 height 24
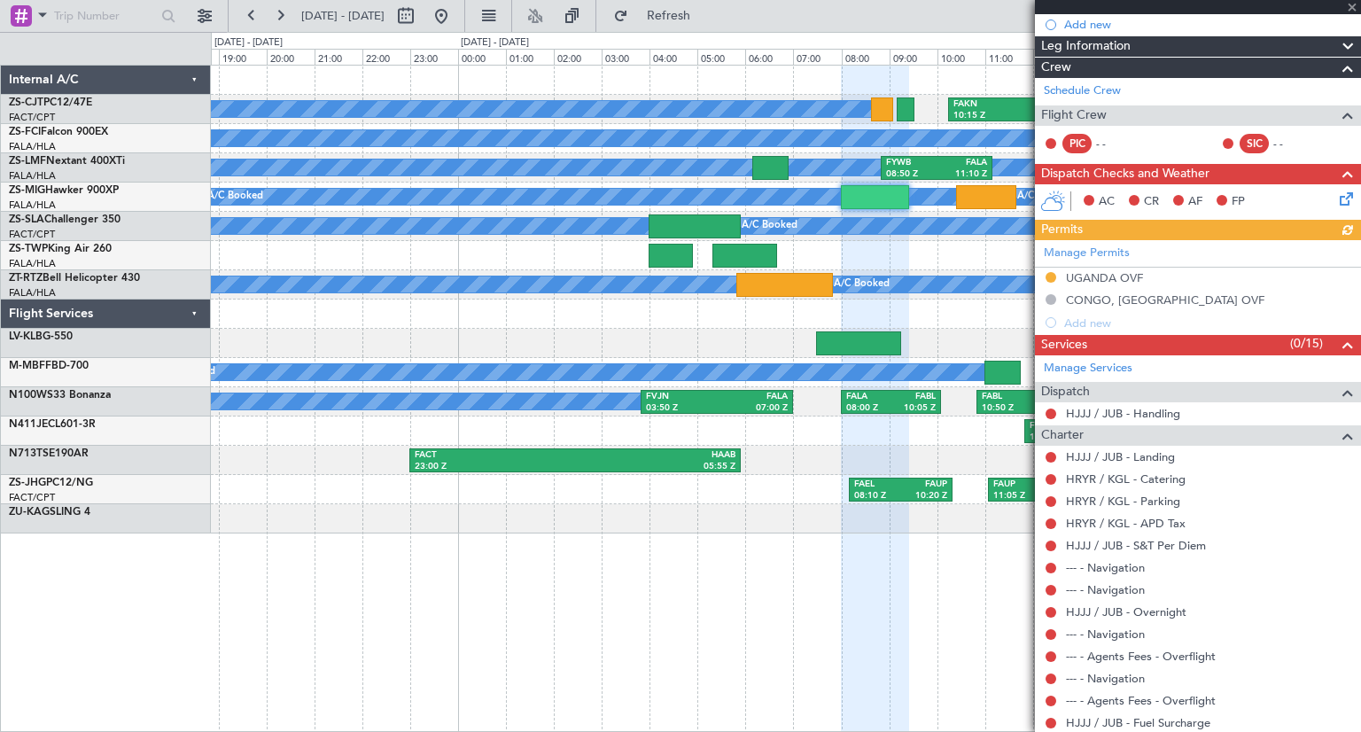
scroll to position [296, 0]
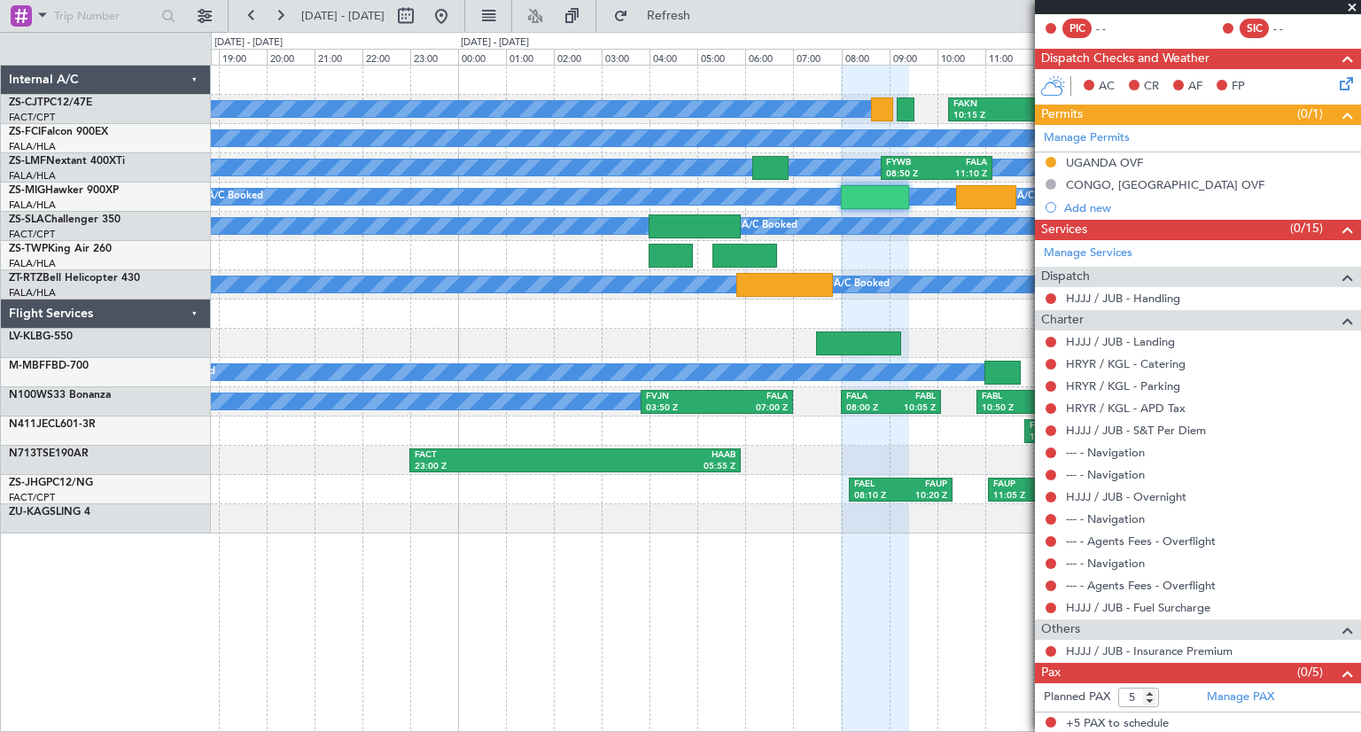
click at [1353, 12] on span at bounding box center [1353, 8] width 18 height 16
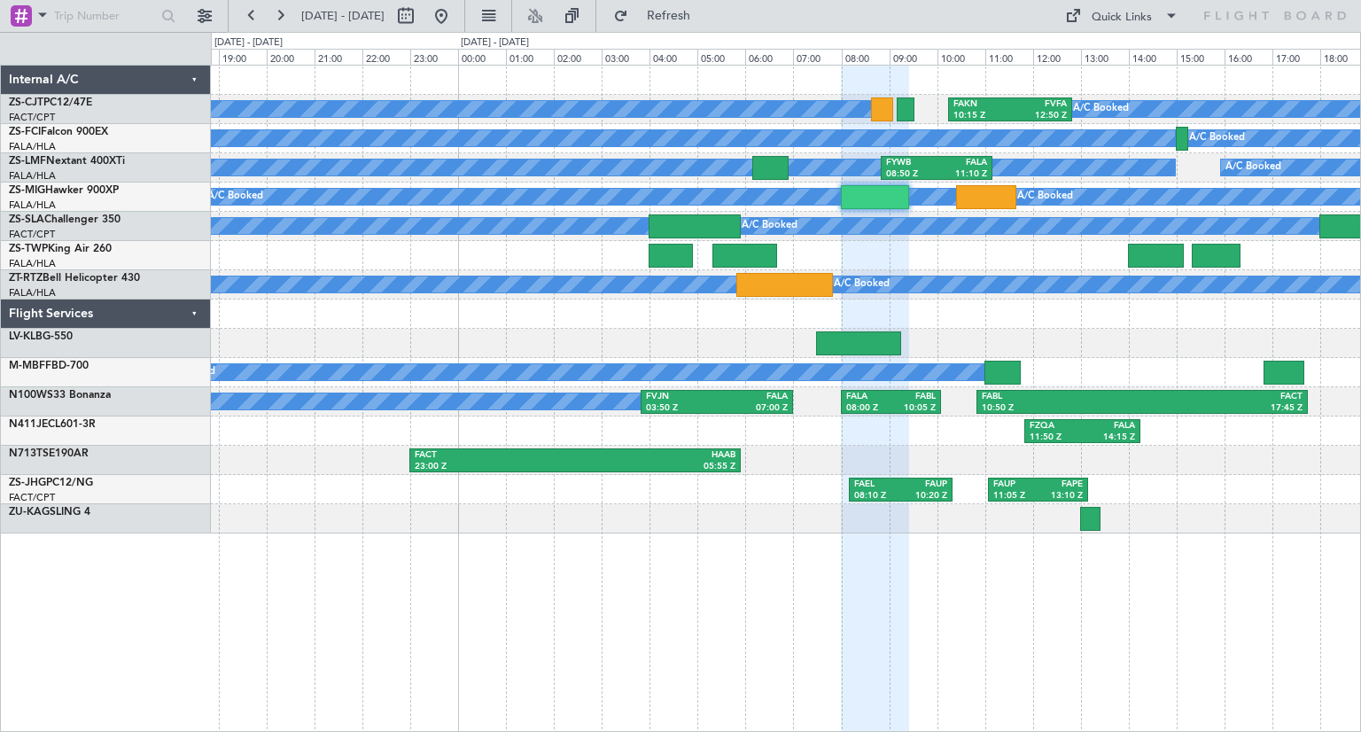
type input "0"
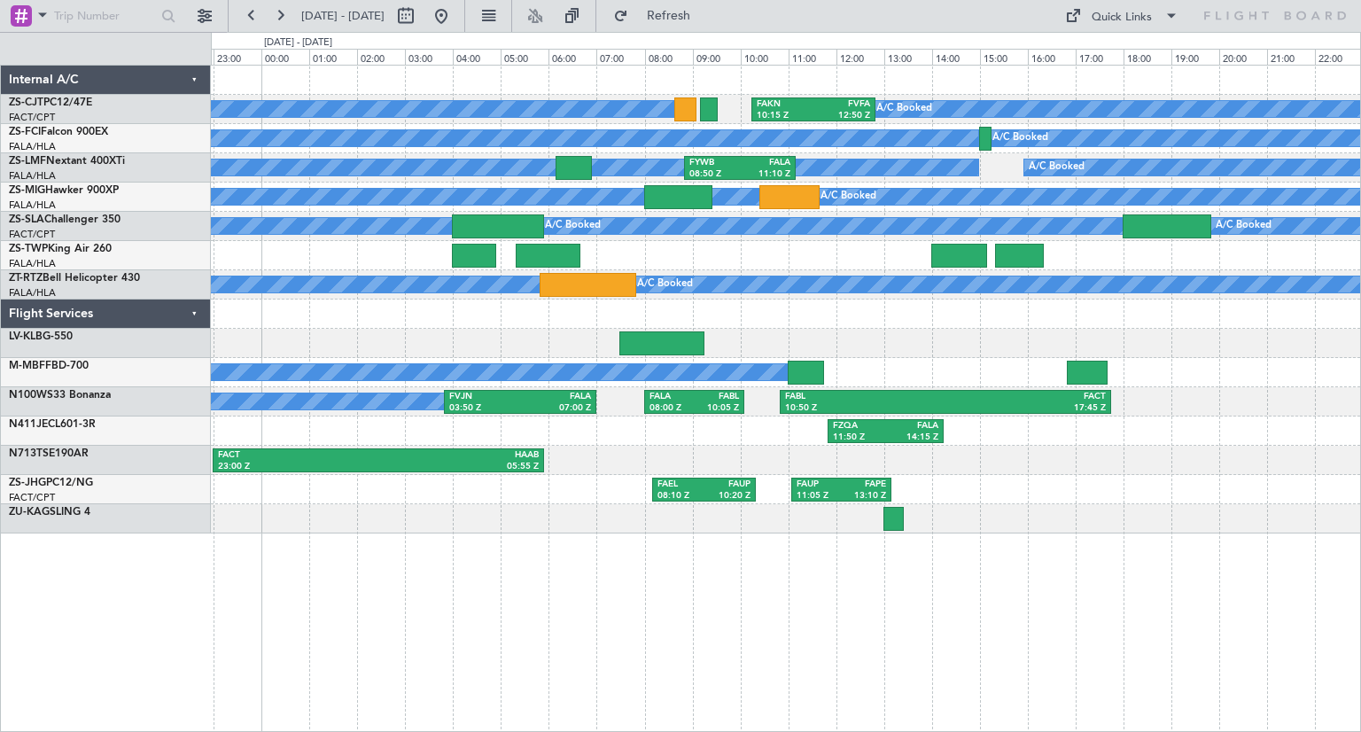
click at [983, 359] on div "A/C Booked A/C Booked A/C Booked A/C Booked A/C Booked A/C Booked A/C Booked A/…" at bounding box center [785, 300] width 1149 height 468
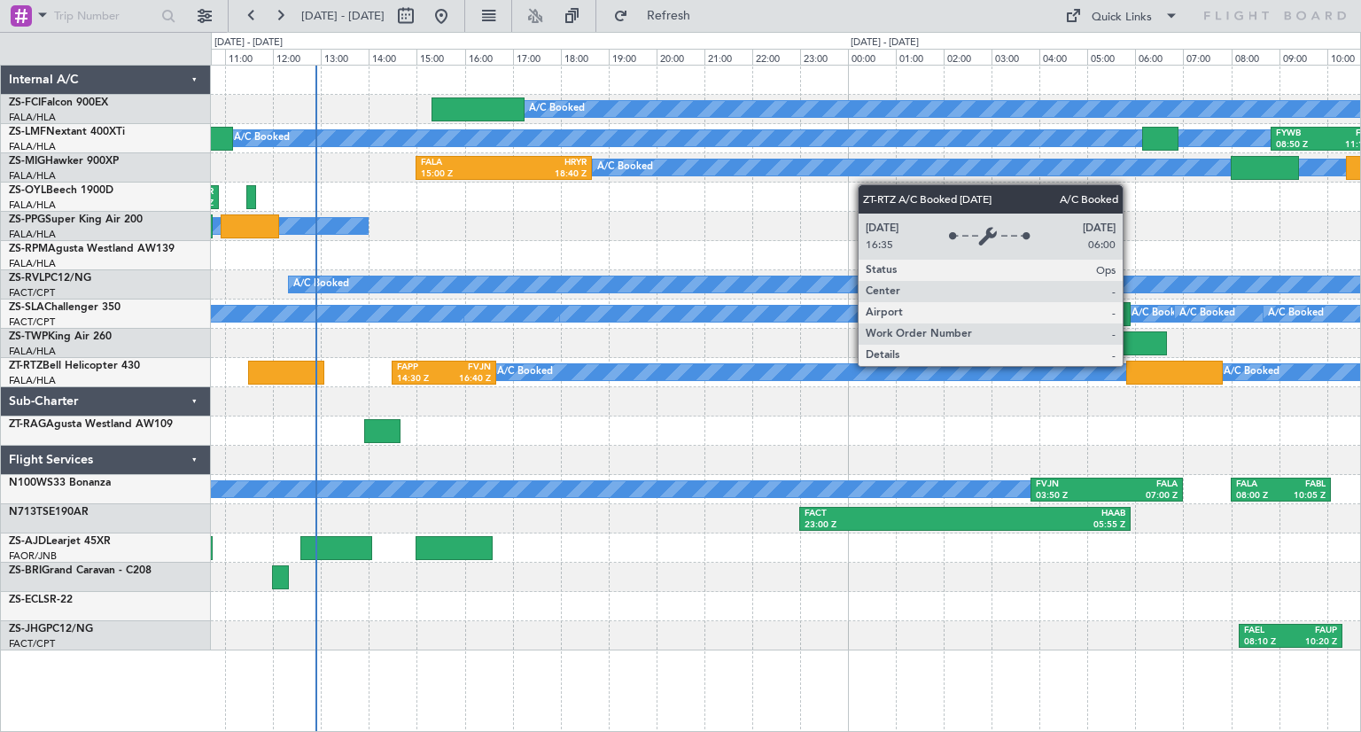
click at [831, 370] on div "A/C Booked" at bounding box center [814, 372] width 642 height 16
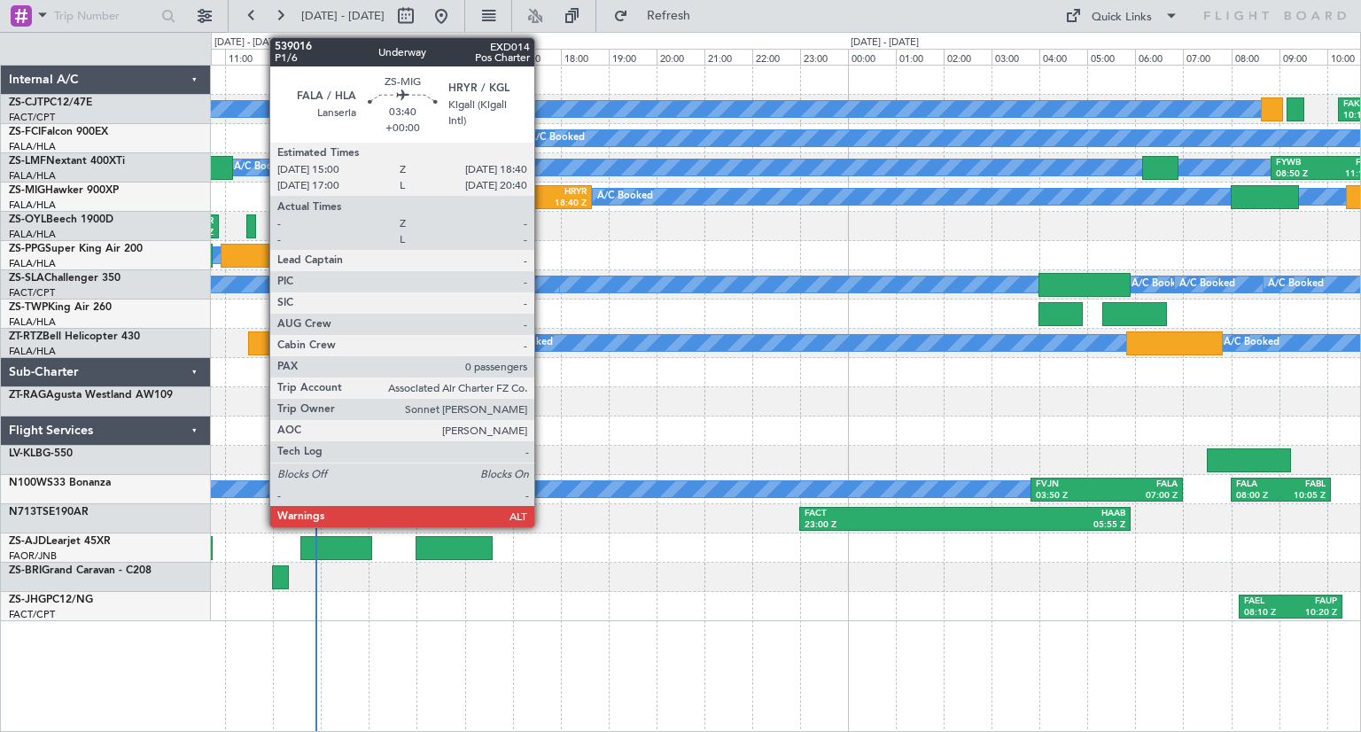
click at [542, 198] on div "18:40 Z" at bounding box center [545, 204] width 82 height 12
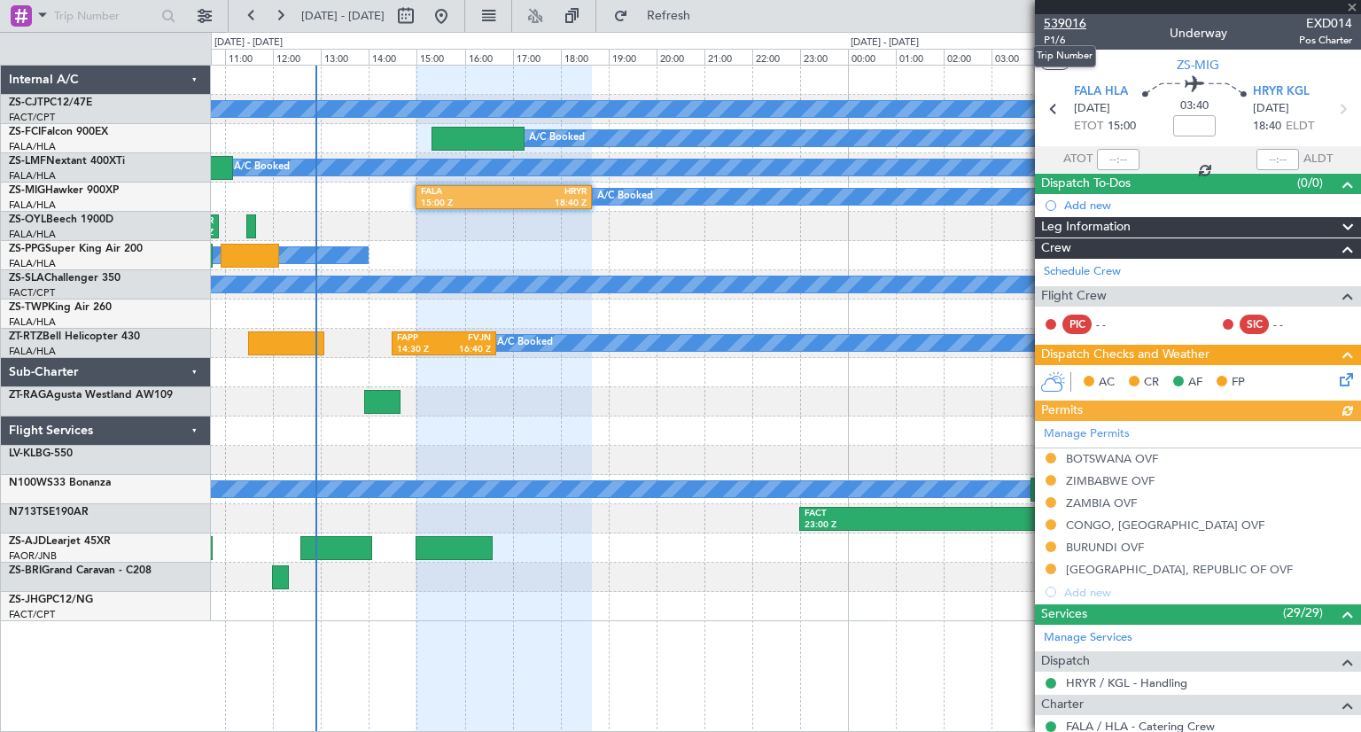
click at [1076, 25] on span "539016" at bounding box center [1065, 23] width 43 height 19
